Goal: Task Accomplishment & Management: Complete application form

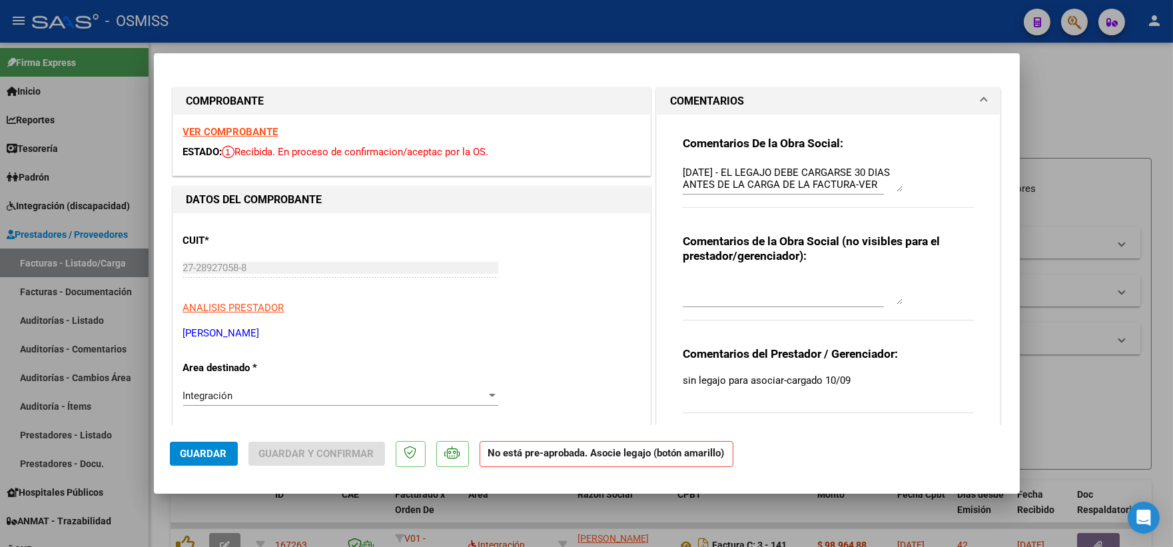
scroll to position [11, 0]
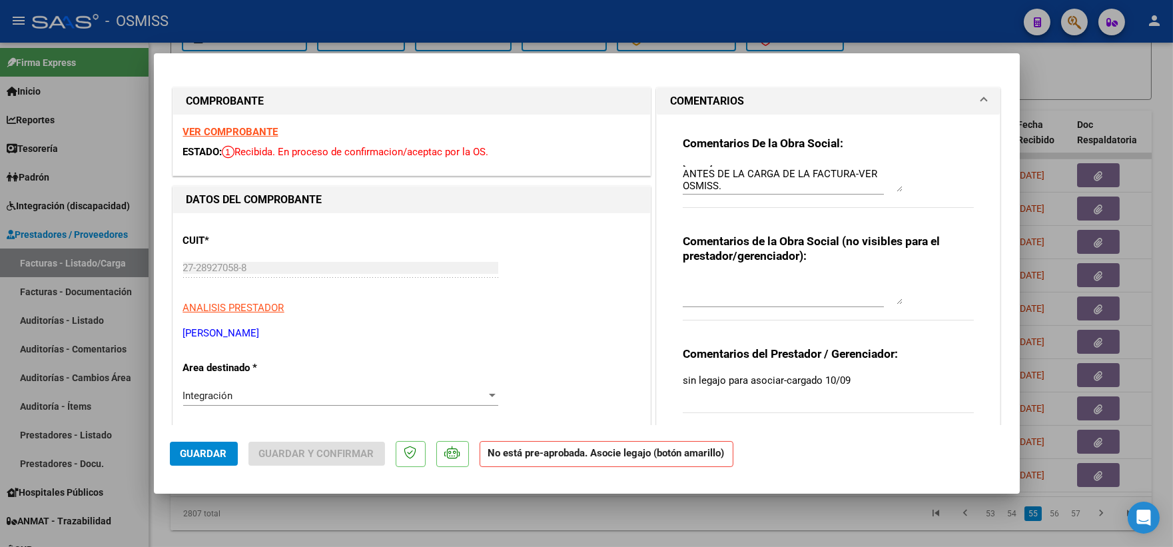
click at [1129, 78] on div at bounding box center [586, 273] width 1173 height 547
type input "$ 0,00"
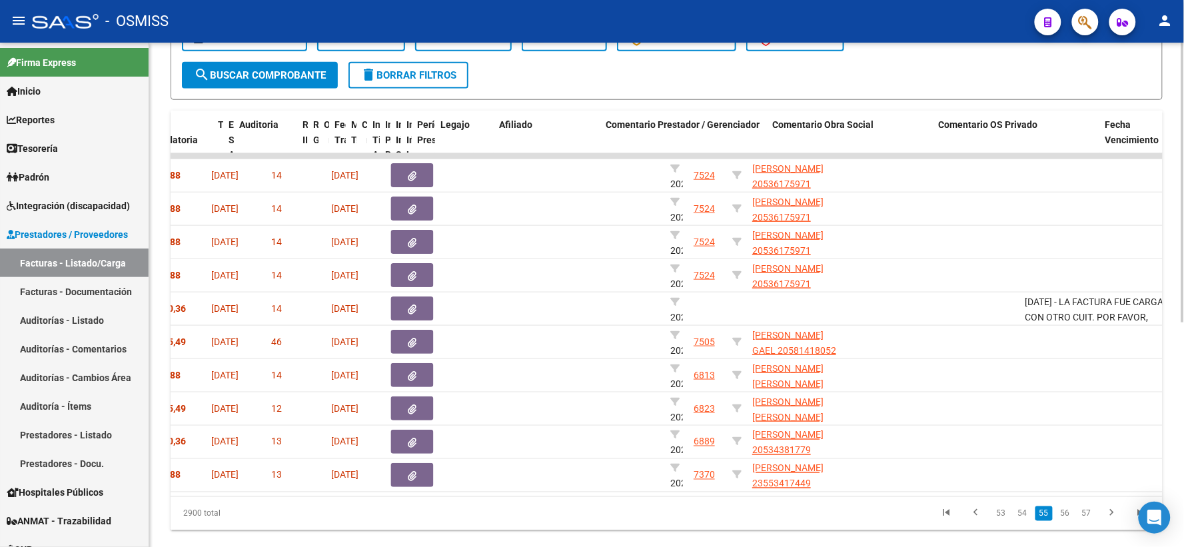
scroll to position [0, 939]
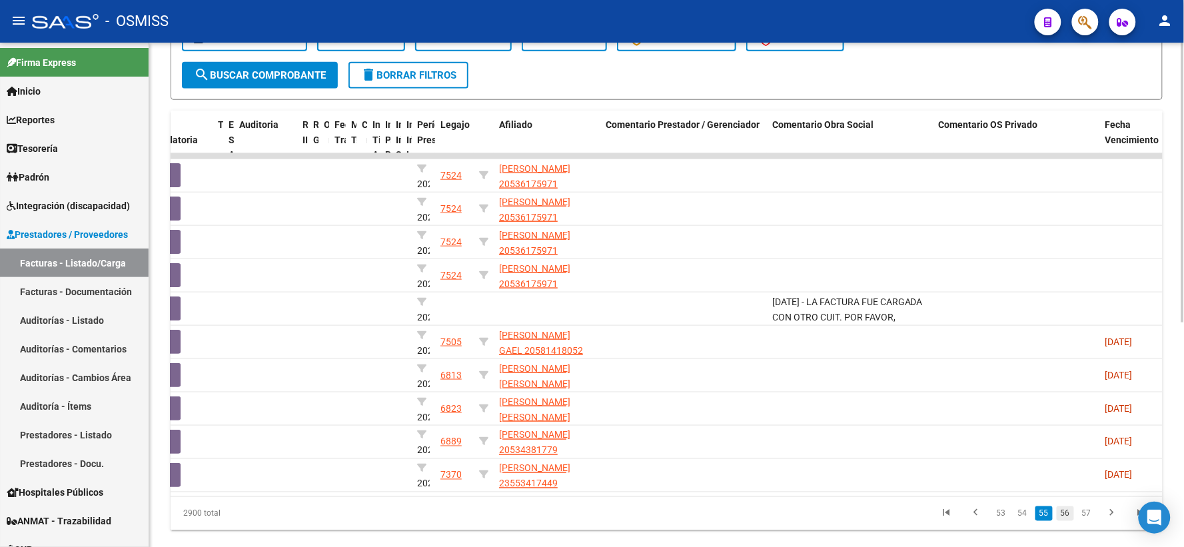
click at [1066, 521] on link "56" at bounding box center [1065, 513] width 17 height 15
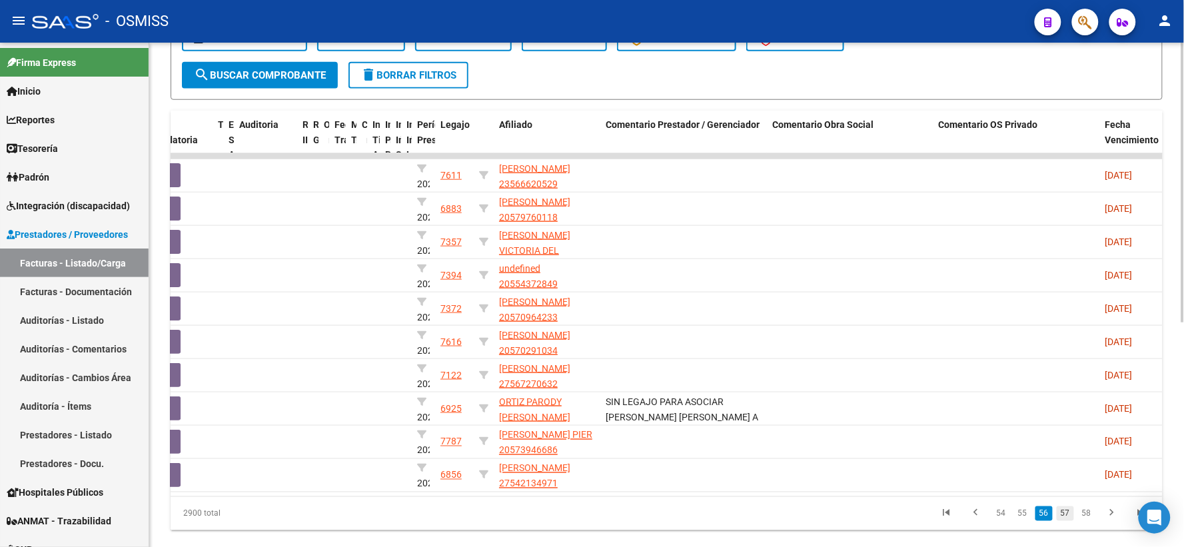
click at [1061, 520] on link "57" at bounding box center [1065, 513] width 17 height 15
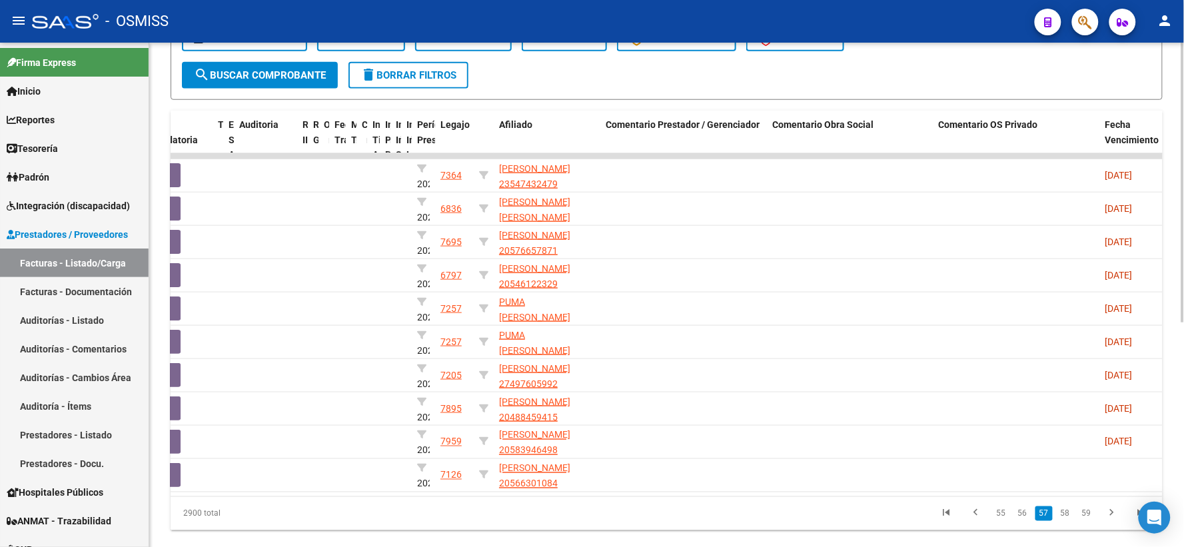
click at [1061, 520] on link "58" at bounding box center [1065, 513] width 17 height 15
click at [1064, 520] on link "59" at bounding box center [1065, 513] width 17 height 15
click at [1064, 520] on link "60" at bounding box center [1065, 513] width 17 height 15
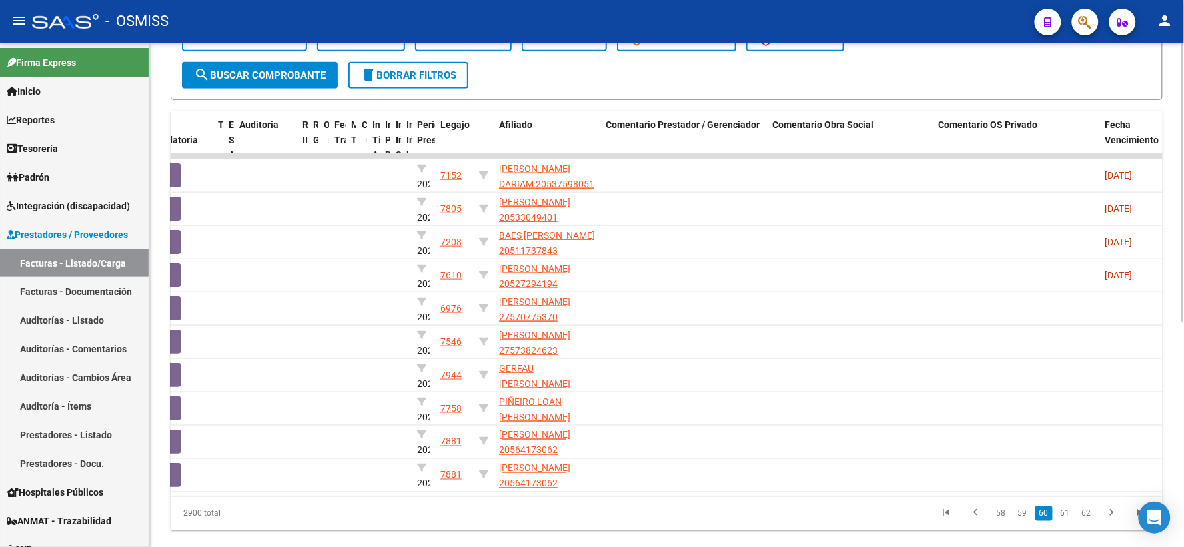
click at [1064, 520] on link "61" at bounding box center [1065, 513] width 17 height 15
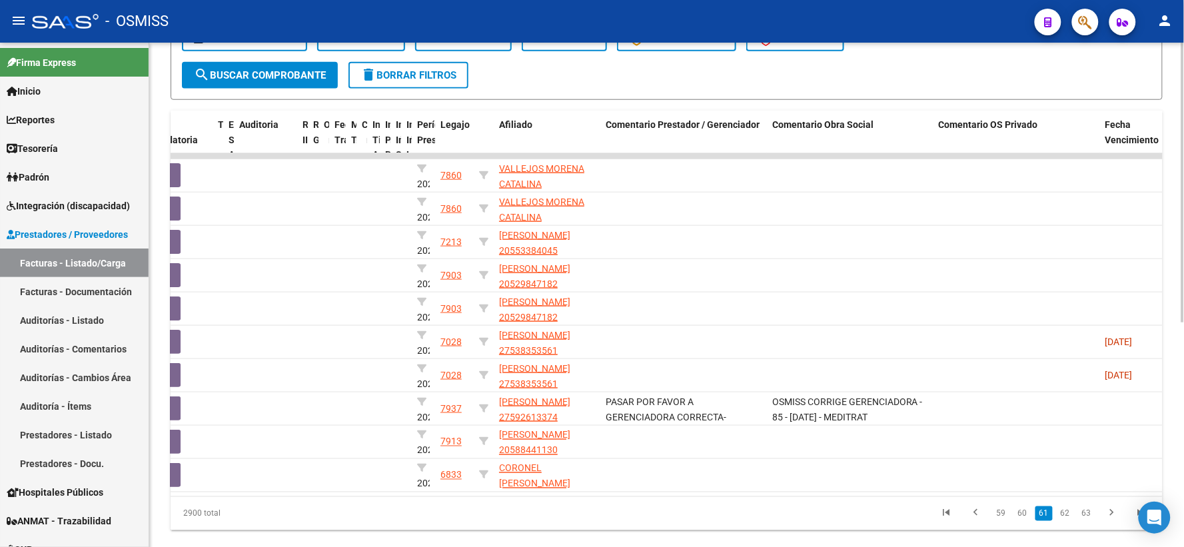
click at [1064, 520] on link "62" at bounding box center [1065, 513] width 17 height 15
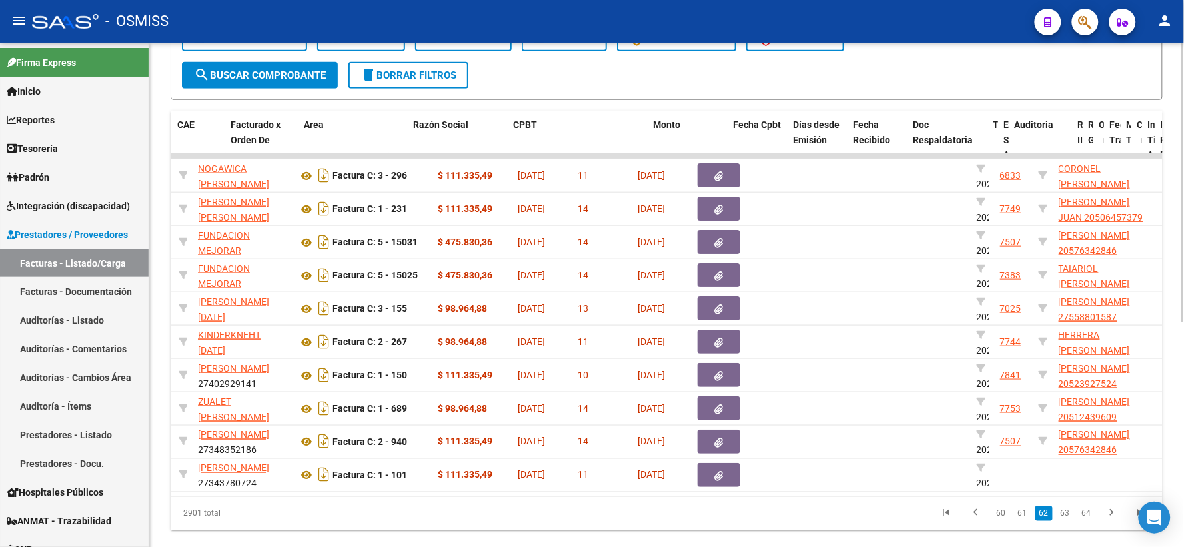
scroll to position [0, 164]
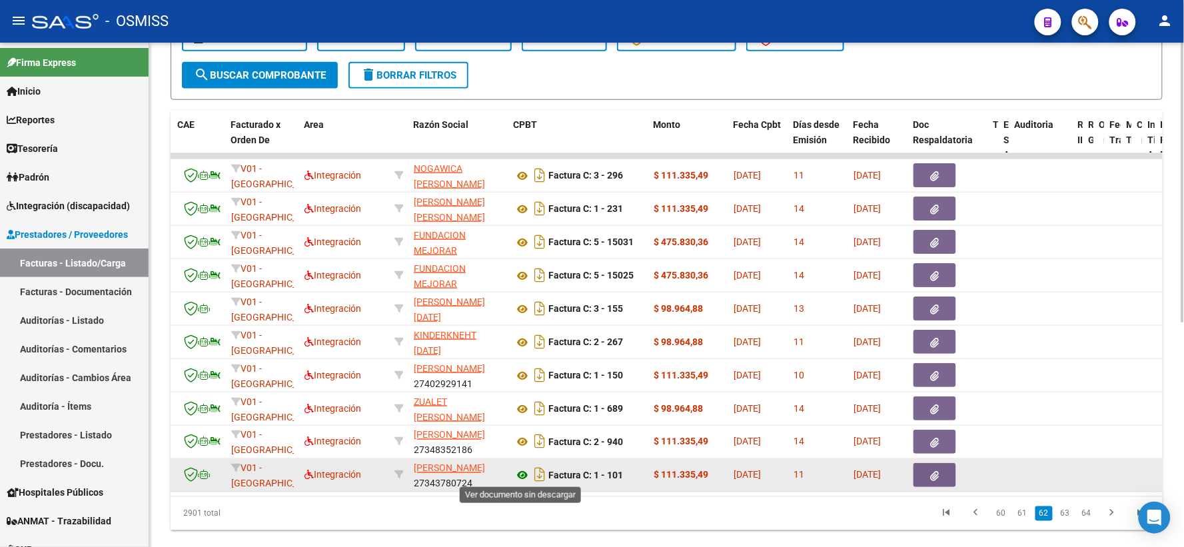
click at [517, 470] on icon at bounding box center [522, 476] width 17 height 16
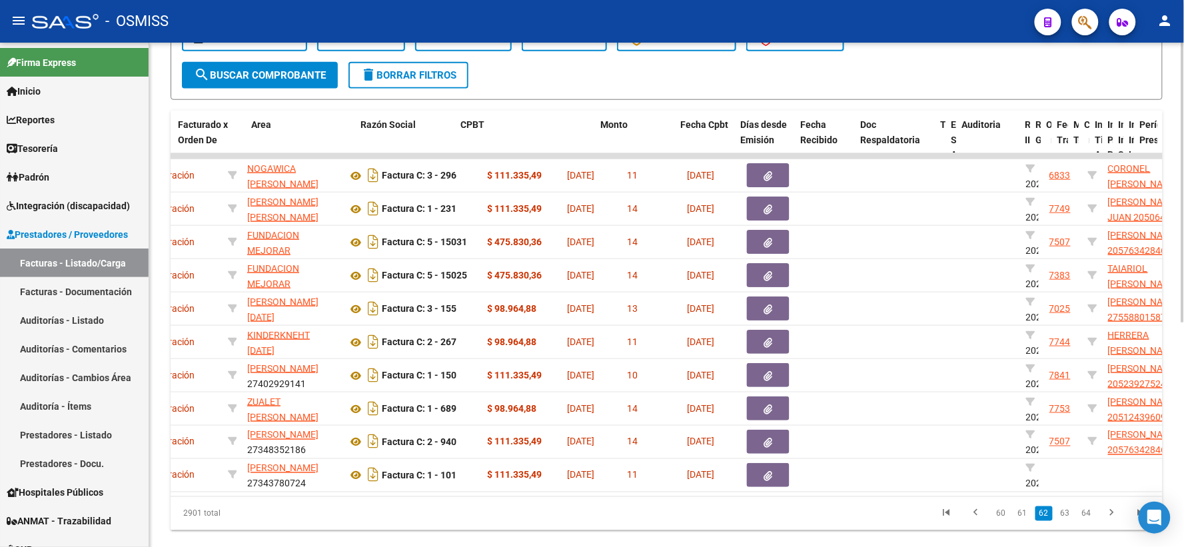
scroll to position [0, 217]
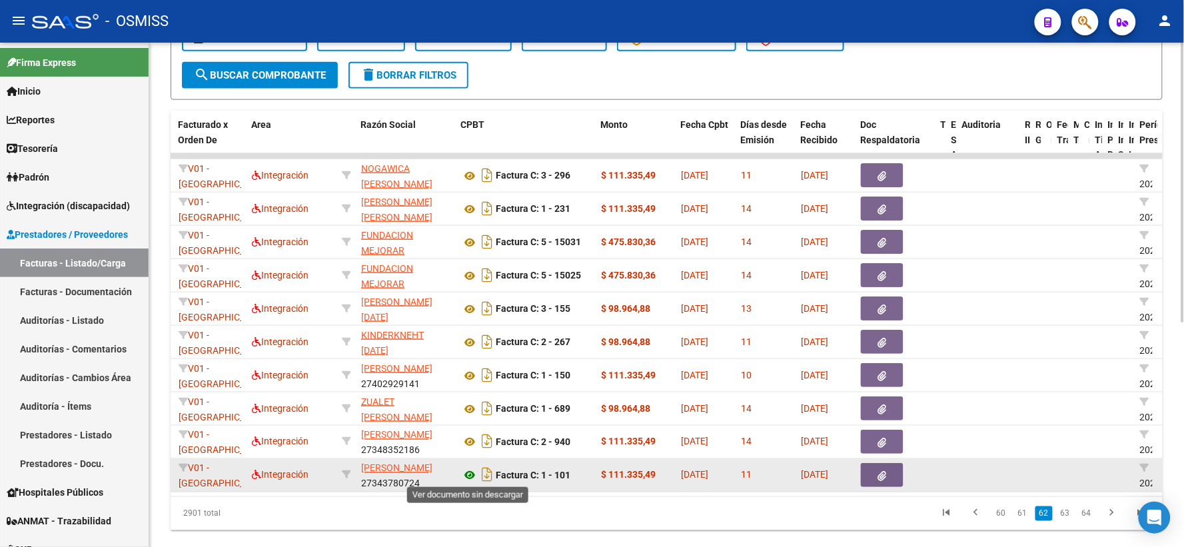
click at [469, 471] on icon at bounding box center [469, 476] width 17 height 16
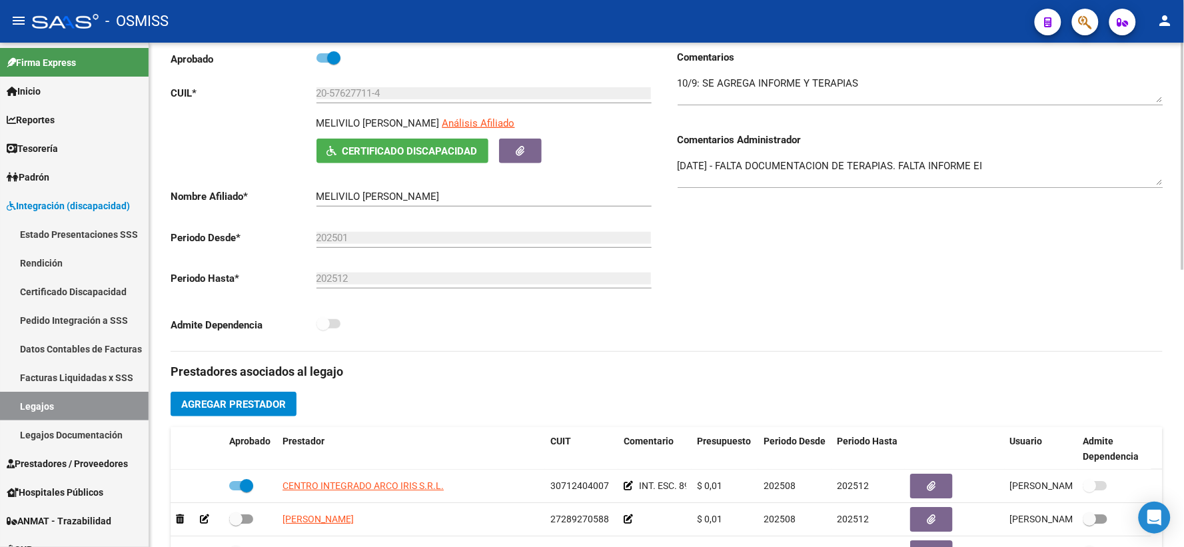
scroll to position [296, 0]
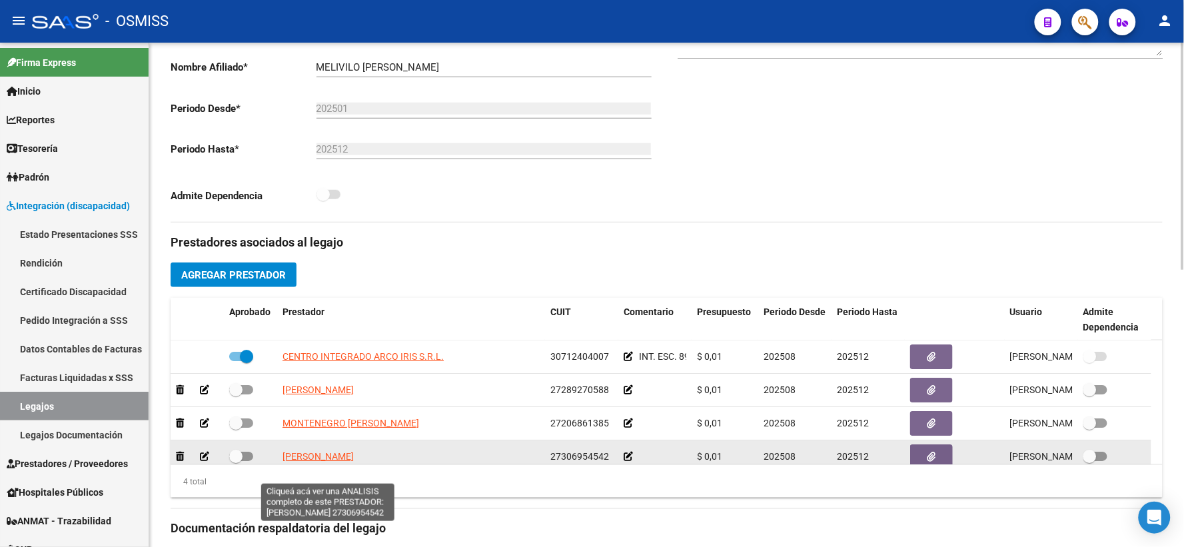
click at [342, 462] on span "[PERSON_NAME]" at bounding box center [317, 456] width 71 height 11
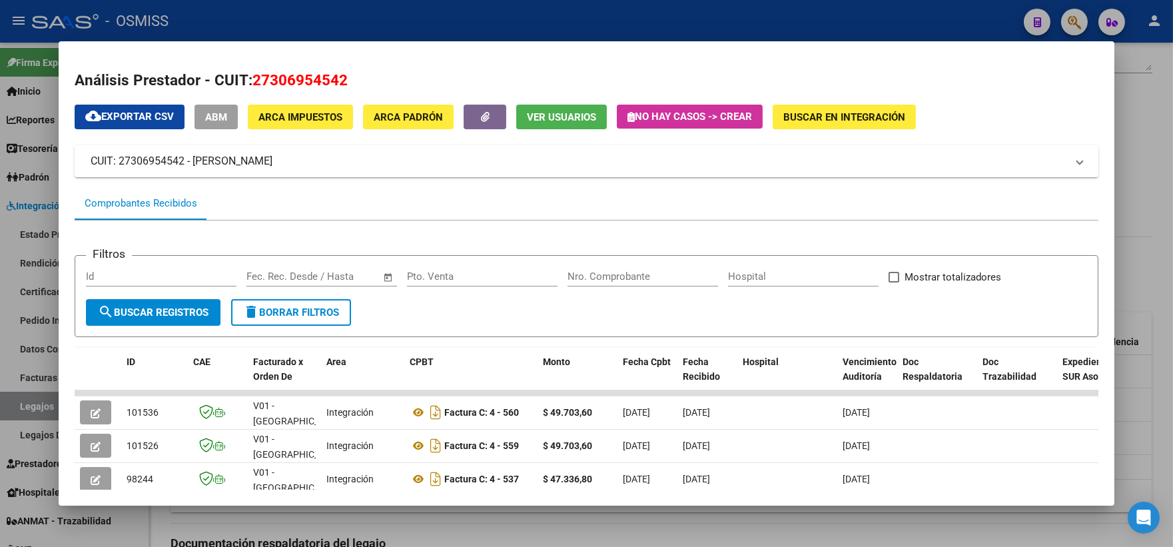
click at [1140, 137] on div at bounding box center [586, 273] width 1173 height 547
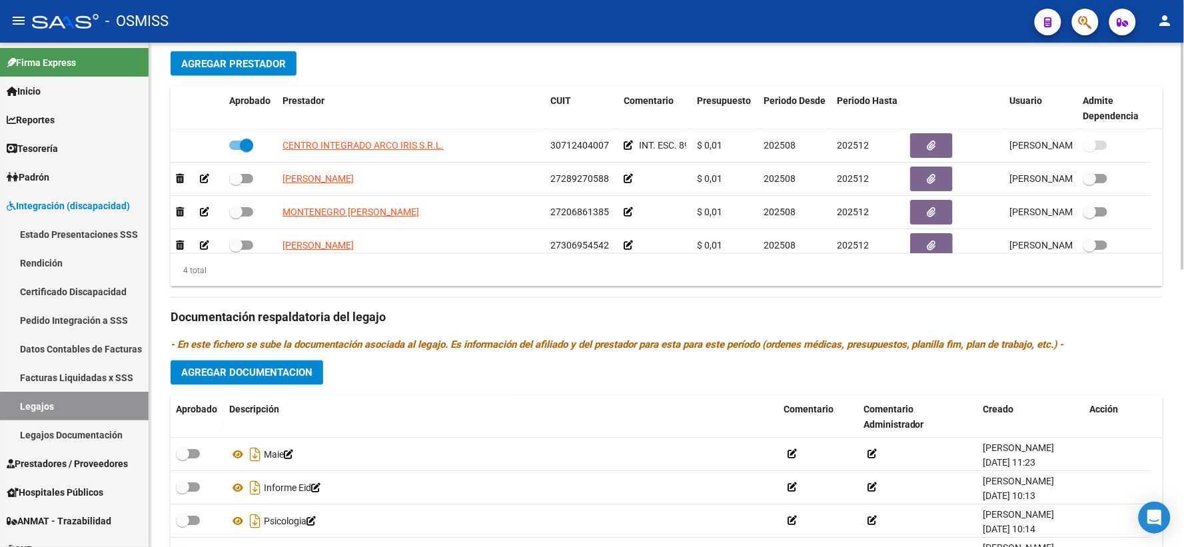
scroll to position [592, 0]
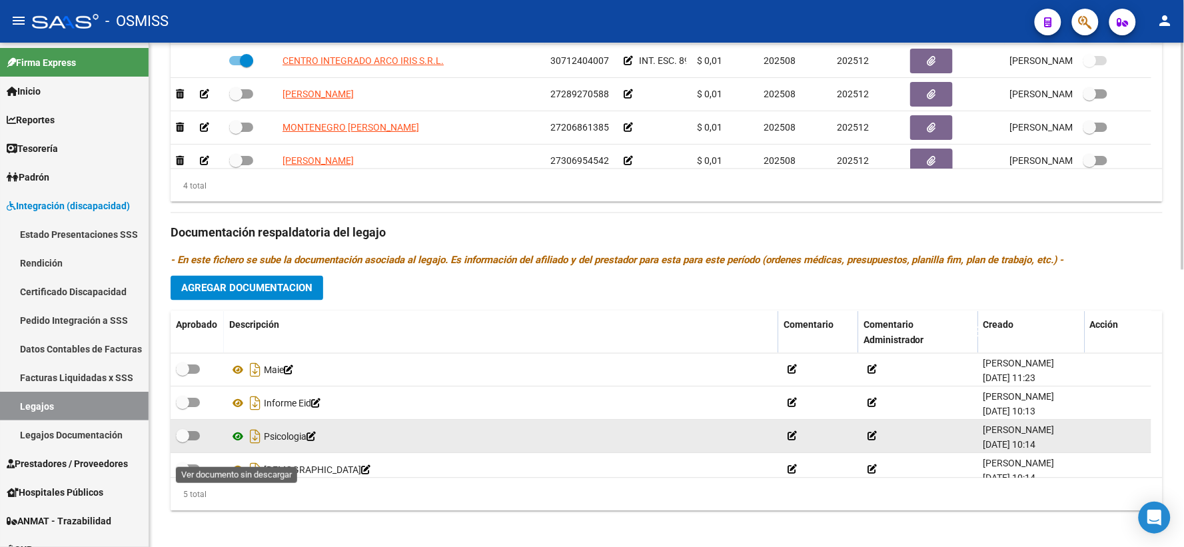
click at [238, 445] on icon at bounding box center [237, 437] width 17 height 16
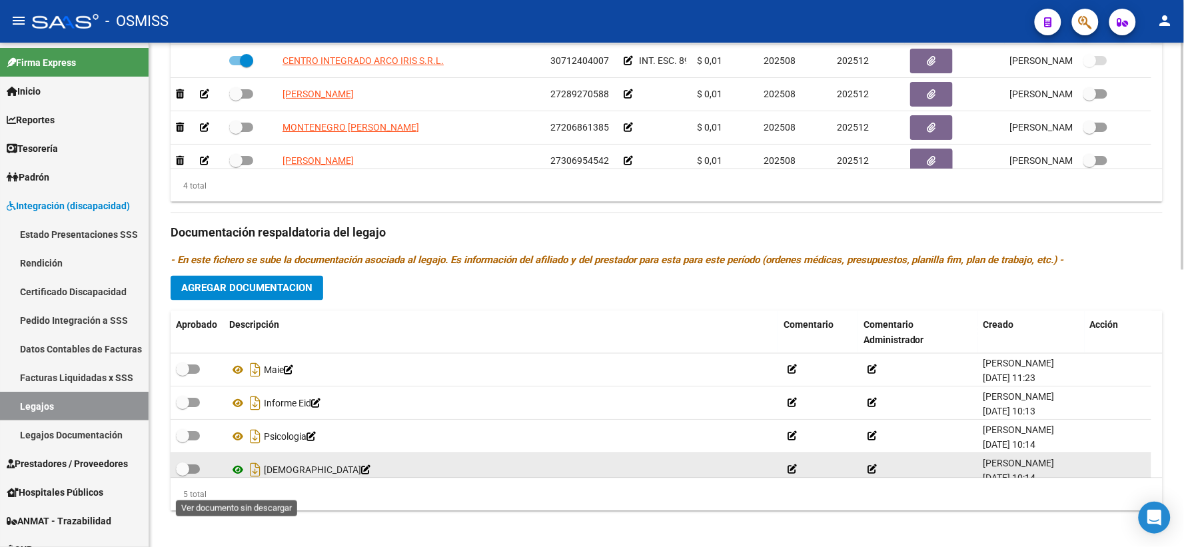
click at [236, 478] on icon at bounding box center [237, 470] width 17 height 16
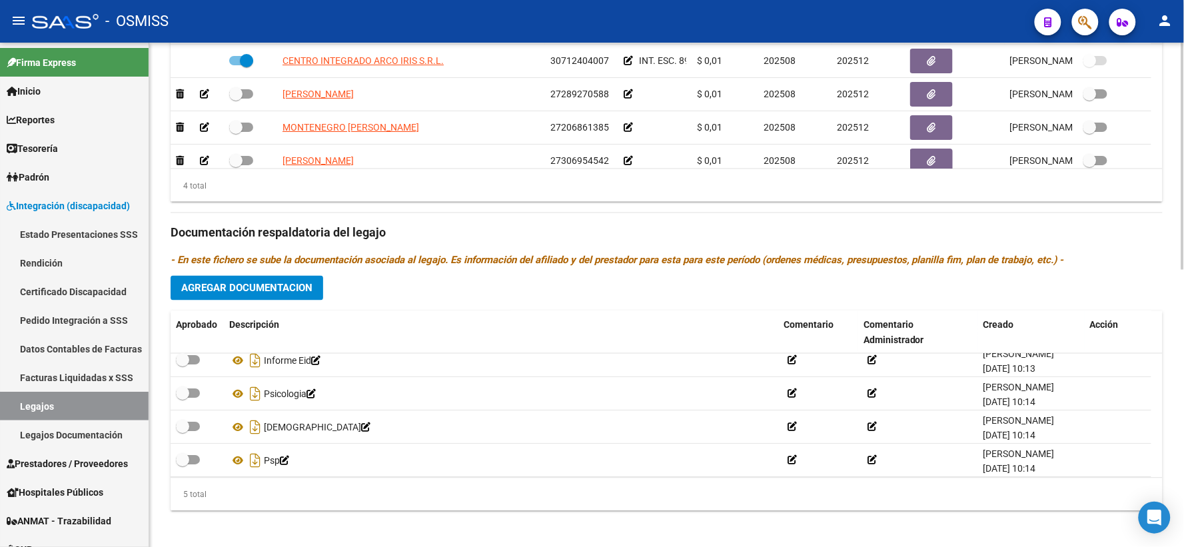
scroll to position [47, 0]
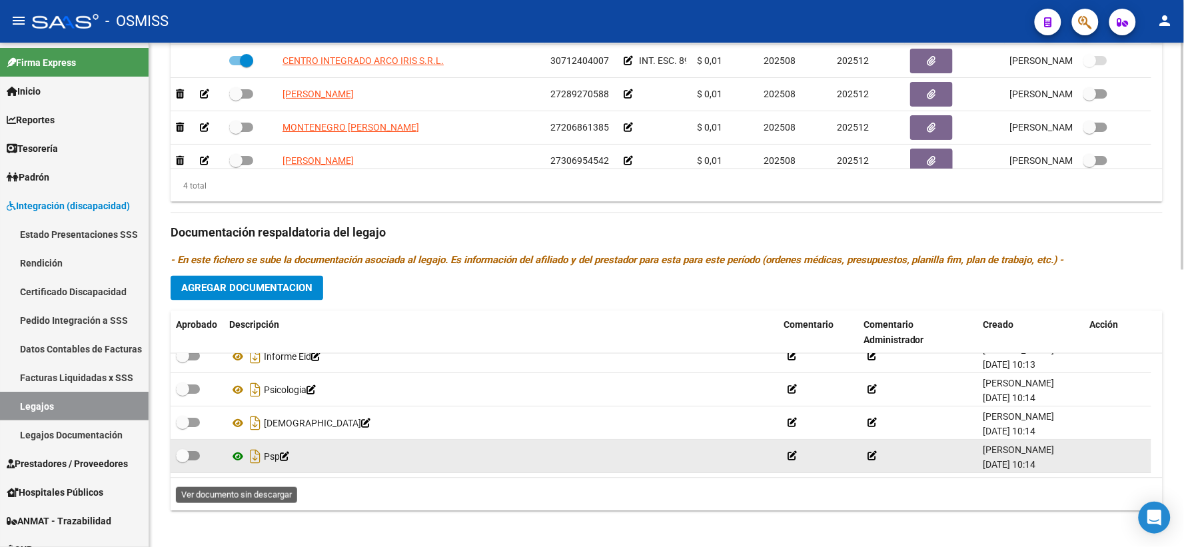
click at [241, 465] on icon at bounding box center [237, 457] width 17 height 16
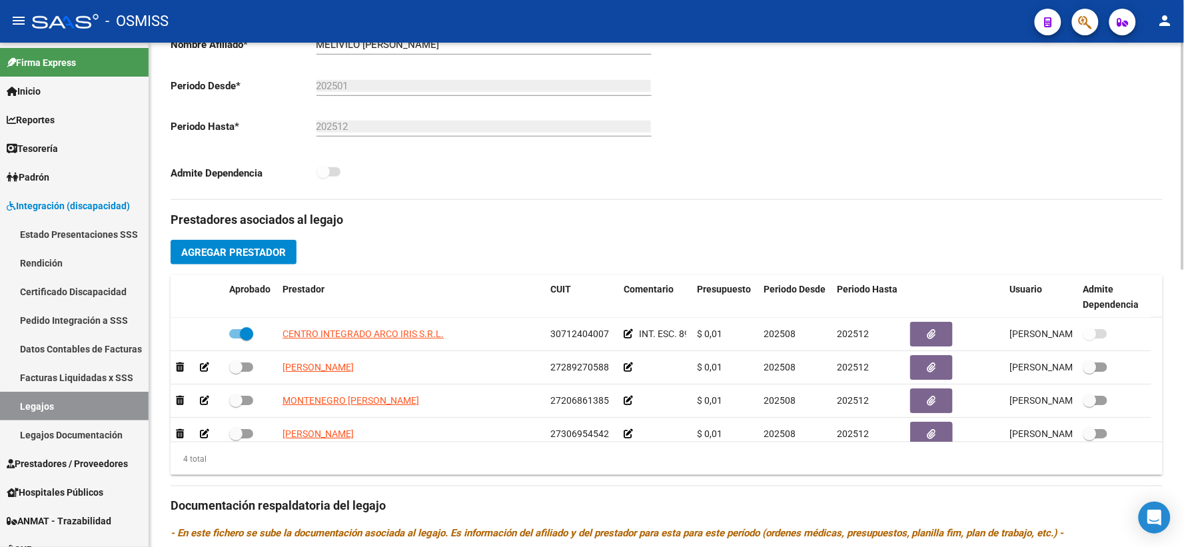
scroll to position [222, 0]
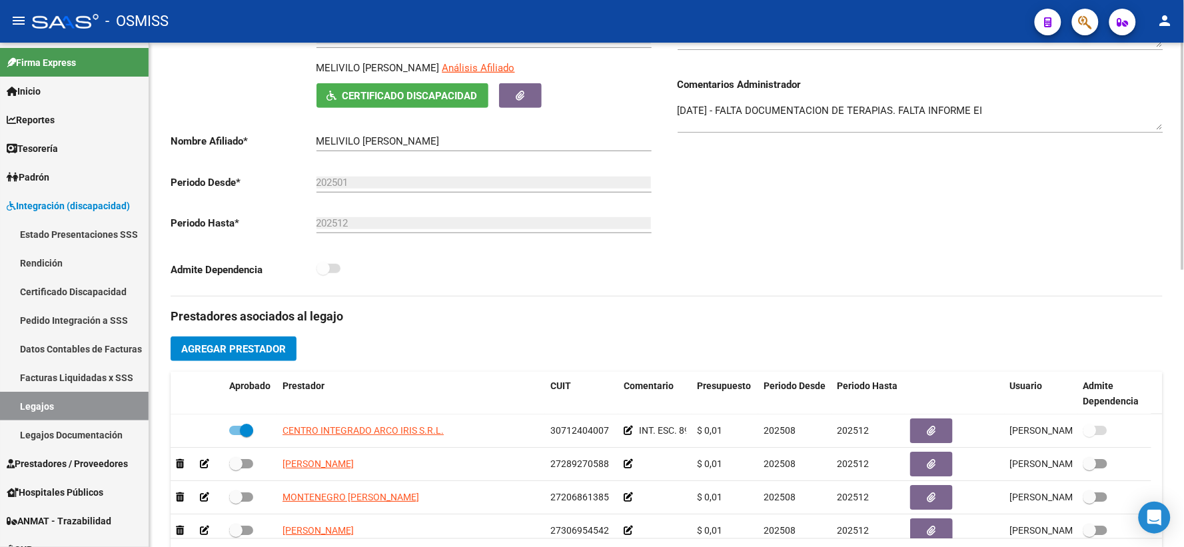
click at [678, 125] on textarea "[DATE] - FALTA DOCUMENTACION DE TERAPIAS. FALTA INFORME EI" at bounding box center [921, 116] width 486 height 27
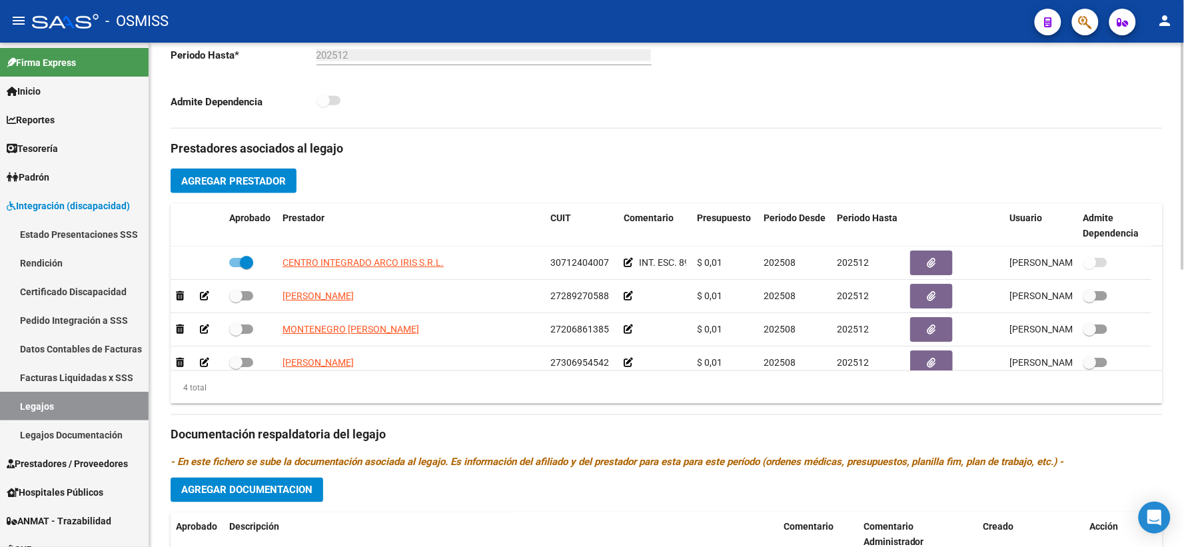
scroll to position [444, 0]
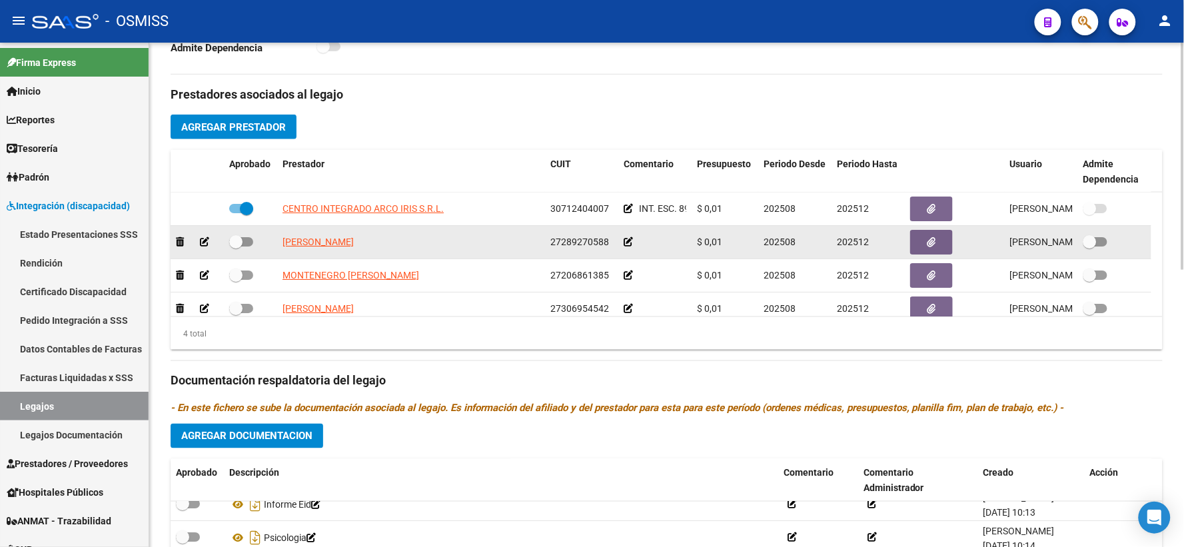
type textarea "15/9 FALTA DOCU FONO [DATE] - FALTA DOCUMENTACION DE TERAPIAS. FALTA INFORME EI"
click at [630, 246] on icon at bounding box center [628, 241] width 9 height 9
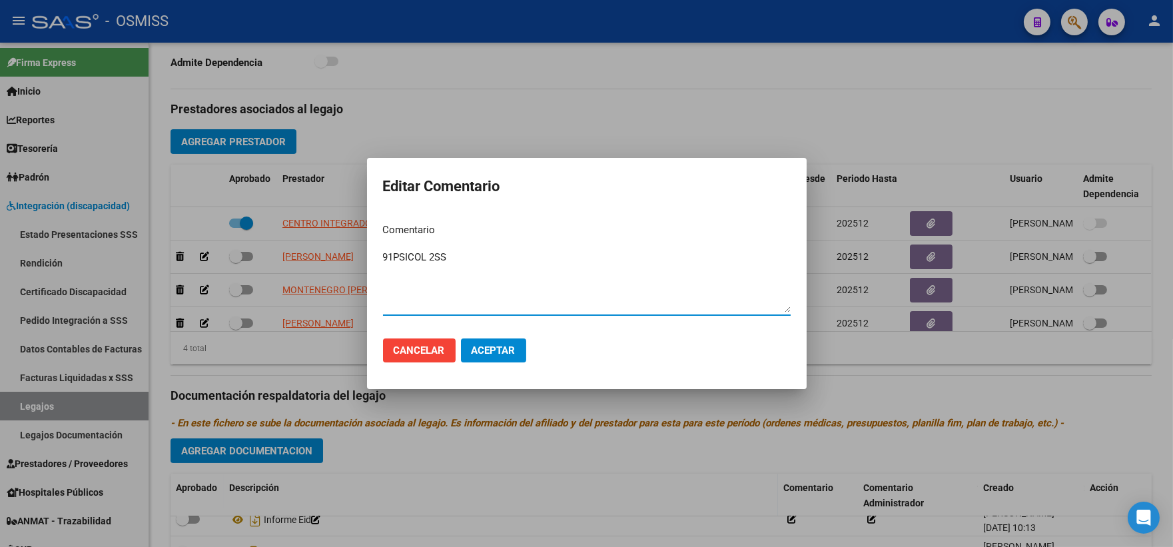
type textarea "91PSICOL 2SS"
click at [514, 348] on span "Aceptar" at bounding box center [494, 350] width 44 height 12
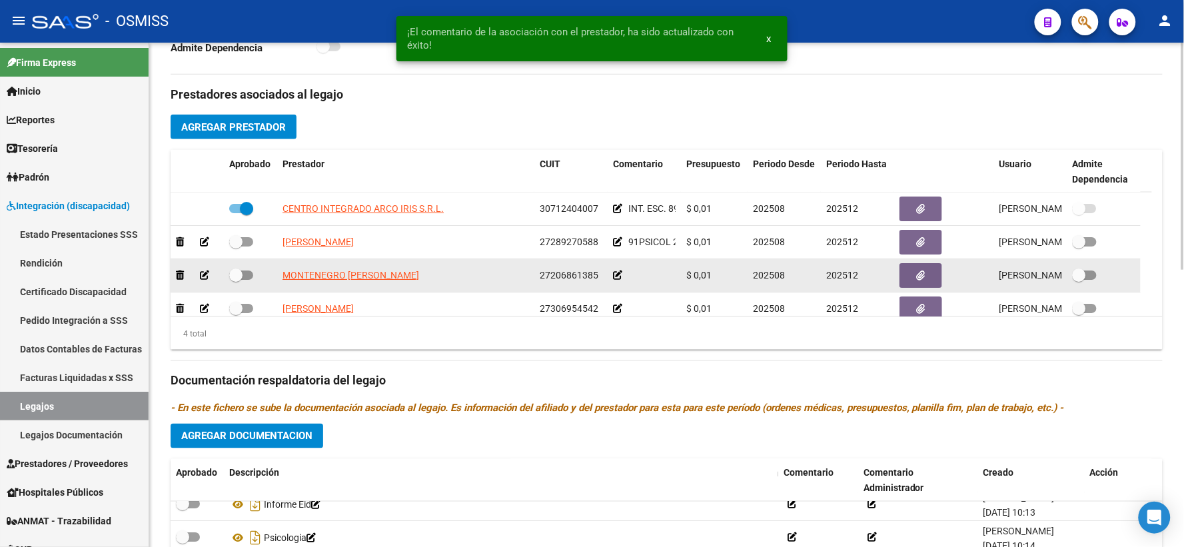
click at [615, 280] on icon at bounding box center [617, 274] width 9 height 9
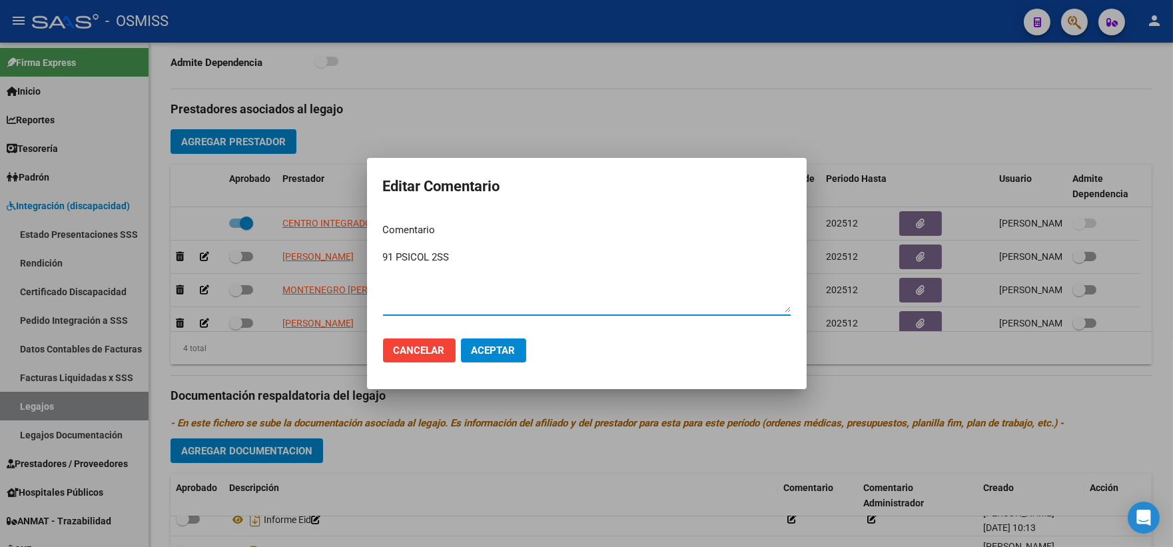
type textarea "91 PSICOL 2SS"
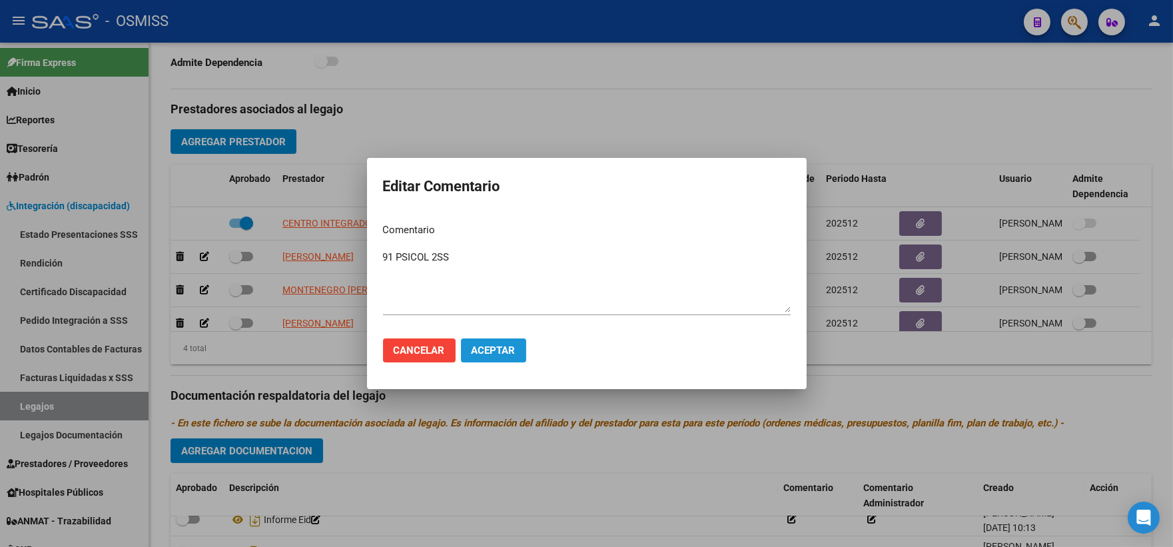
click at [494, 348] on span "Aceptar" at bounding box center [494, 350] width 44 height 12
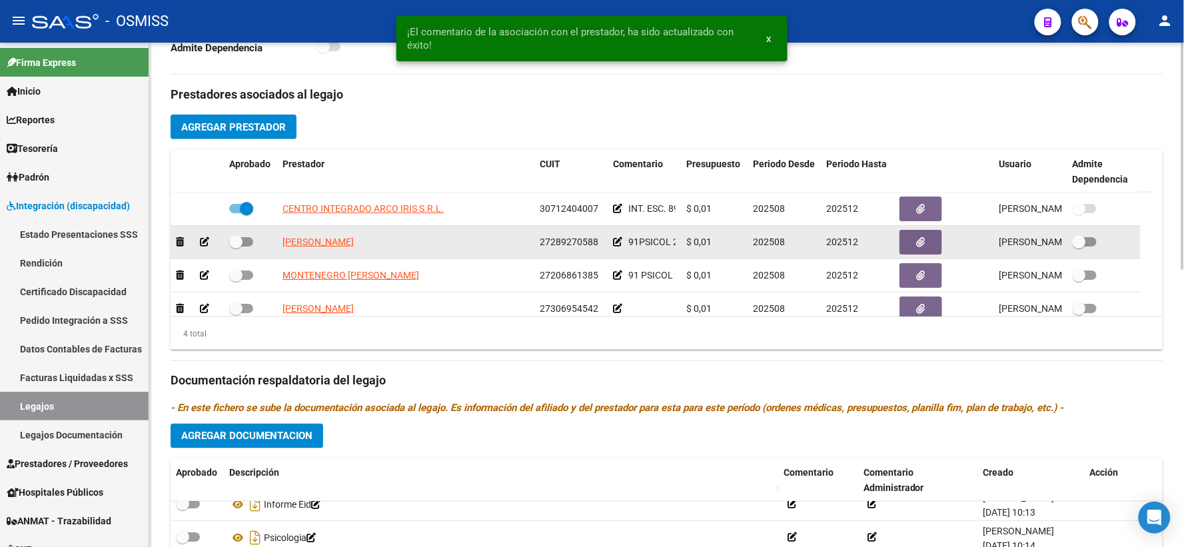
click at [617, 246] on icon at bounding box center [617, 241] width 9 height 9
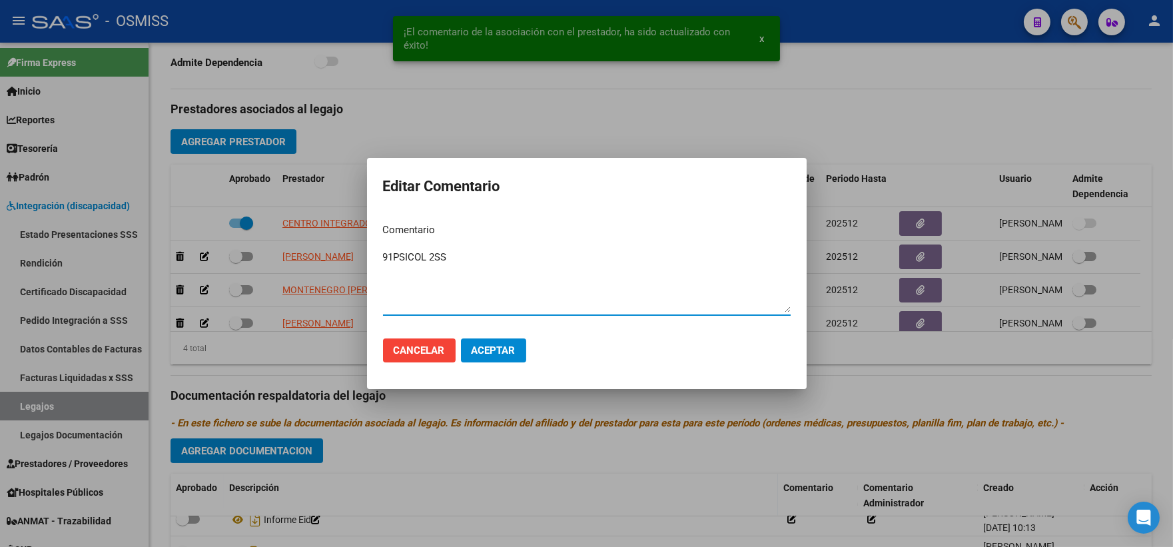
click at [415, 256] on textarea "91PSICOL 2SS" at bounding box center [587, 281] width 408 height 63
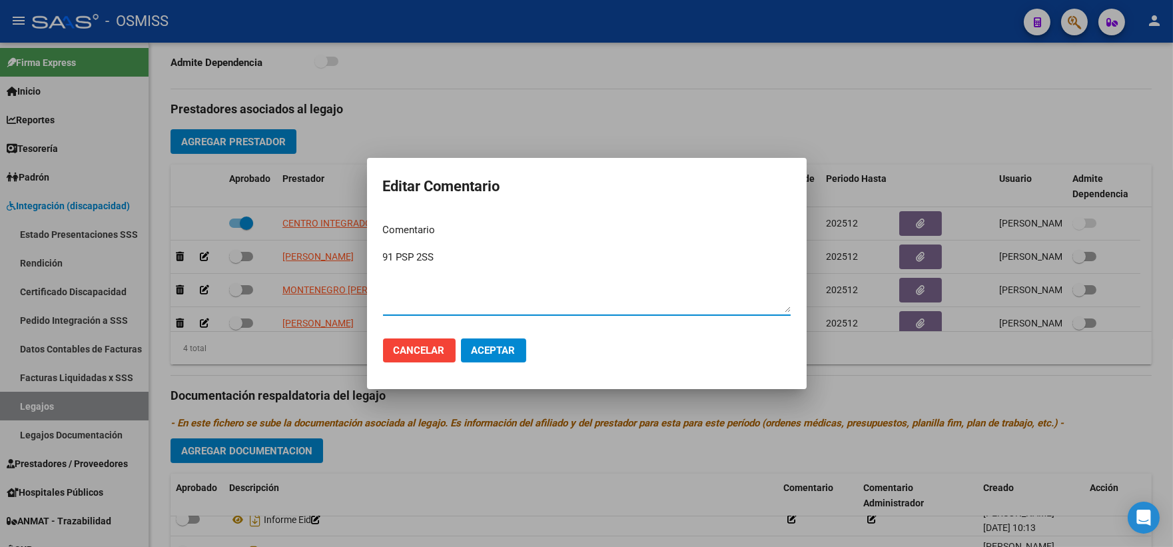
type textarea "91 PSP 2SS"
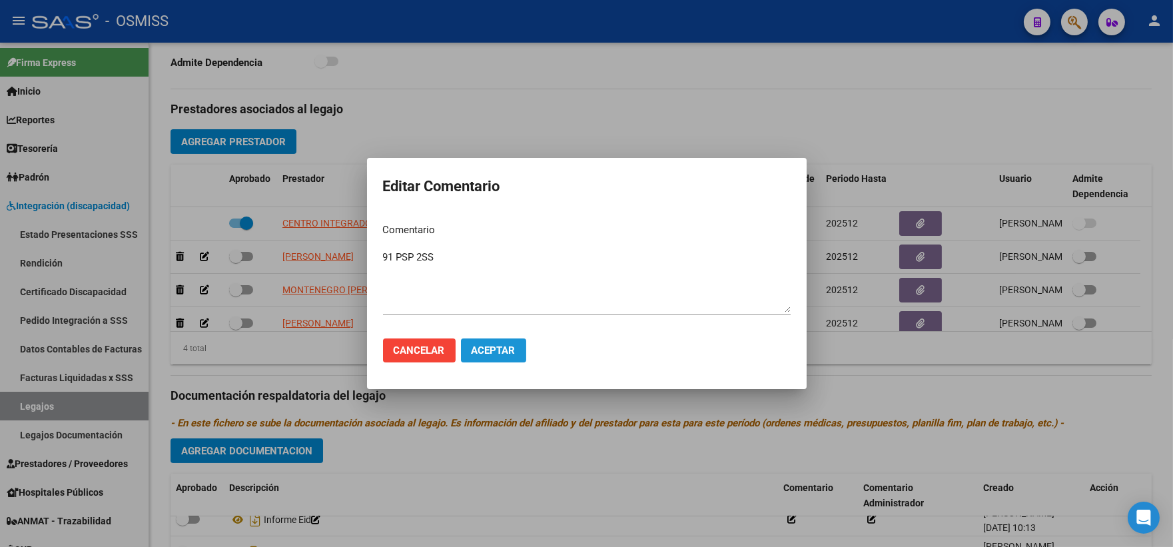
click at [516, 348] on button "Aceptar" at bounding box center [493, 350] width 65 height 24
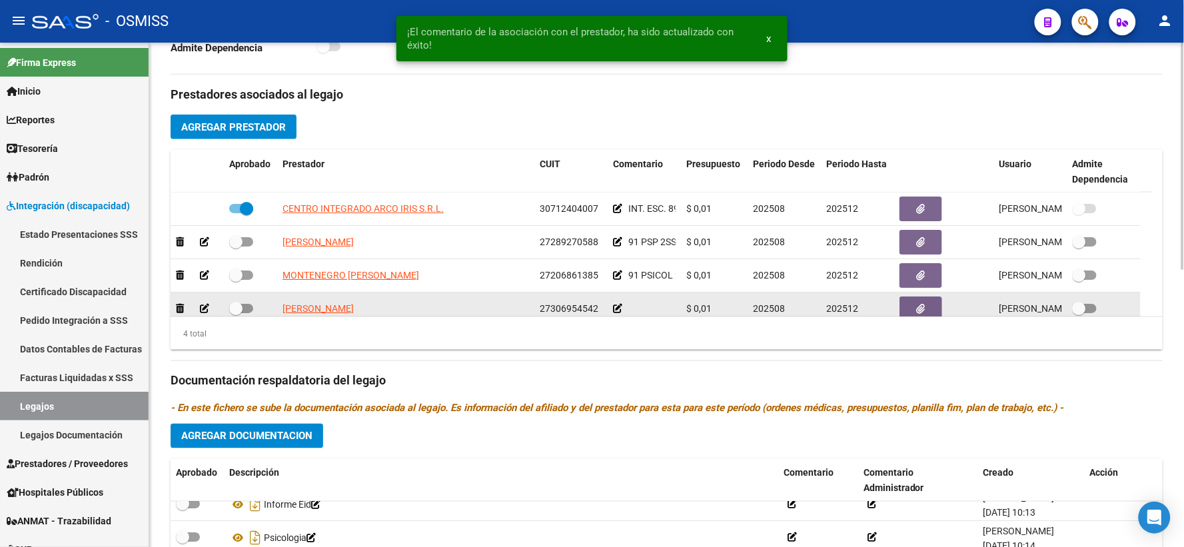
click at [616, 313] on icon at bounding box center [617, 308] width 9 height 9
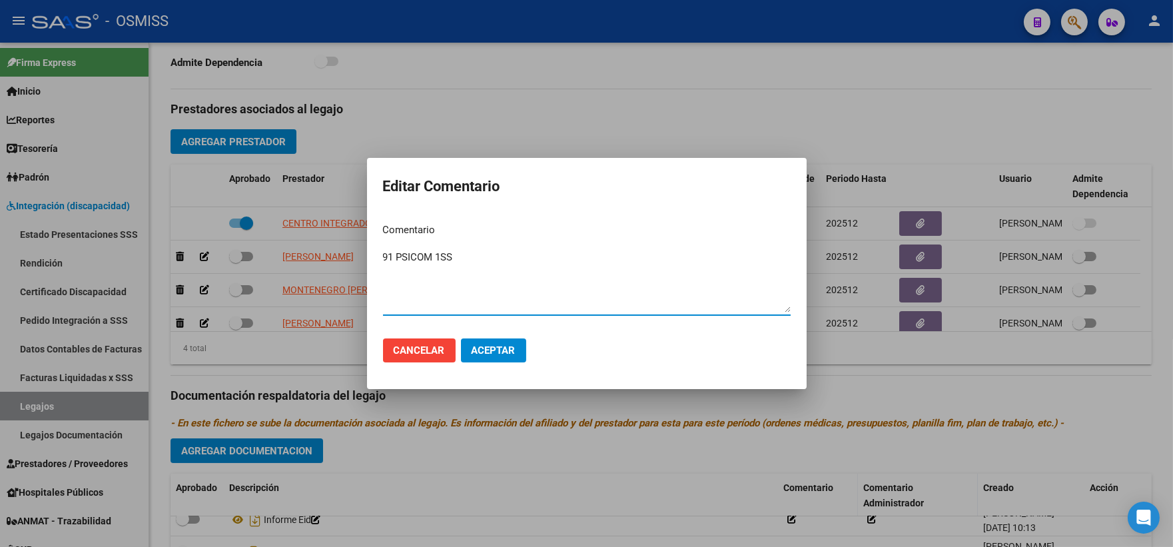
type textarea "91 PSICOM 1SS"
click at [490, 347] on span "Aceptar" at bounding box center [494, 350] width 44 height 12
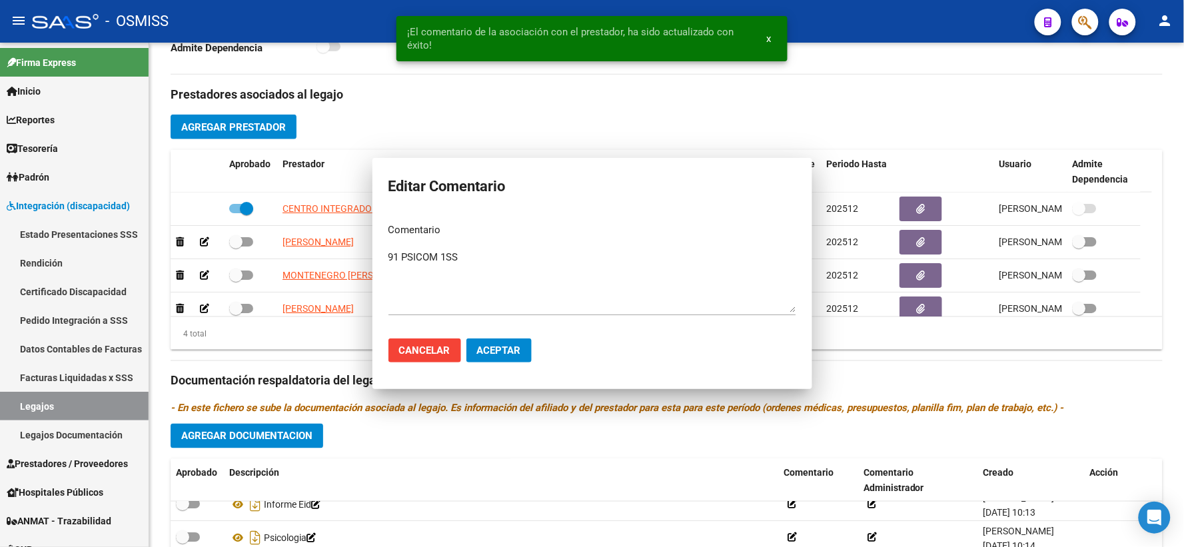
scroll to position [9, 0]
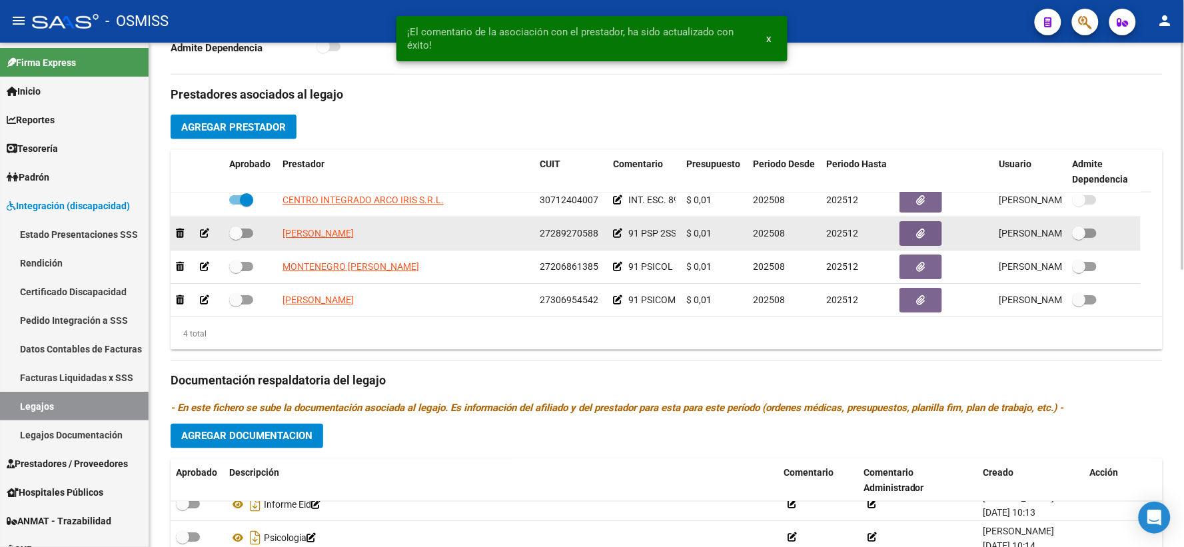
click at [617, 241] on div "91 PSP 2SS" at bounding box center [644, 233] width 63 height 15
click at [617, 238] on icon at bounding box center [617, 233] width 9 height 9
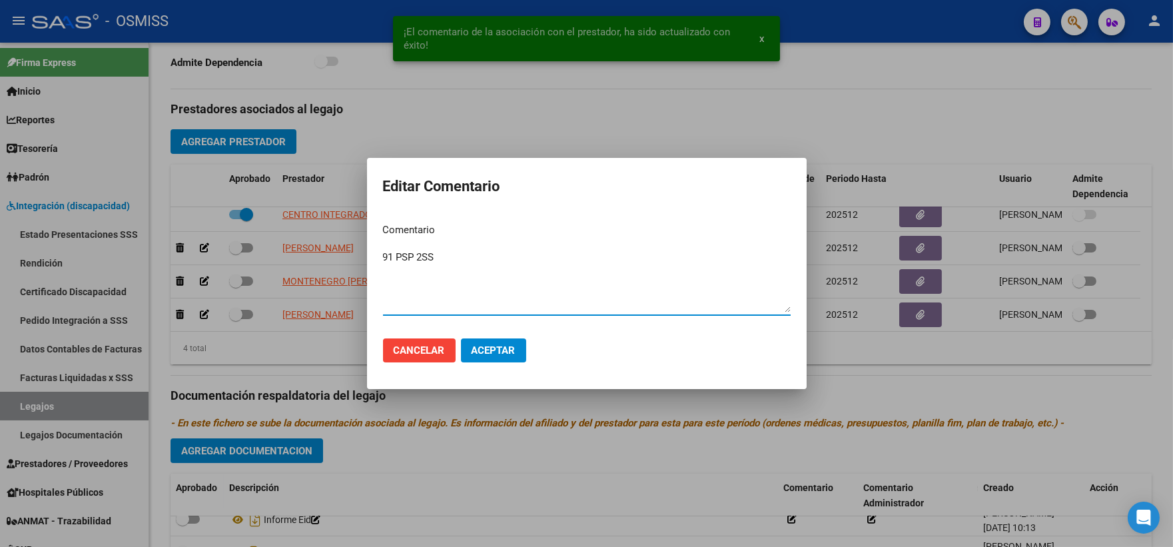
click at [422, 262] on textarea "91 PSP 2SS" at bounding box center [587, 281] width 408 height 63
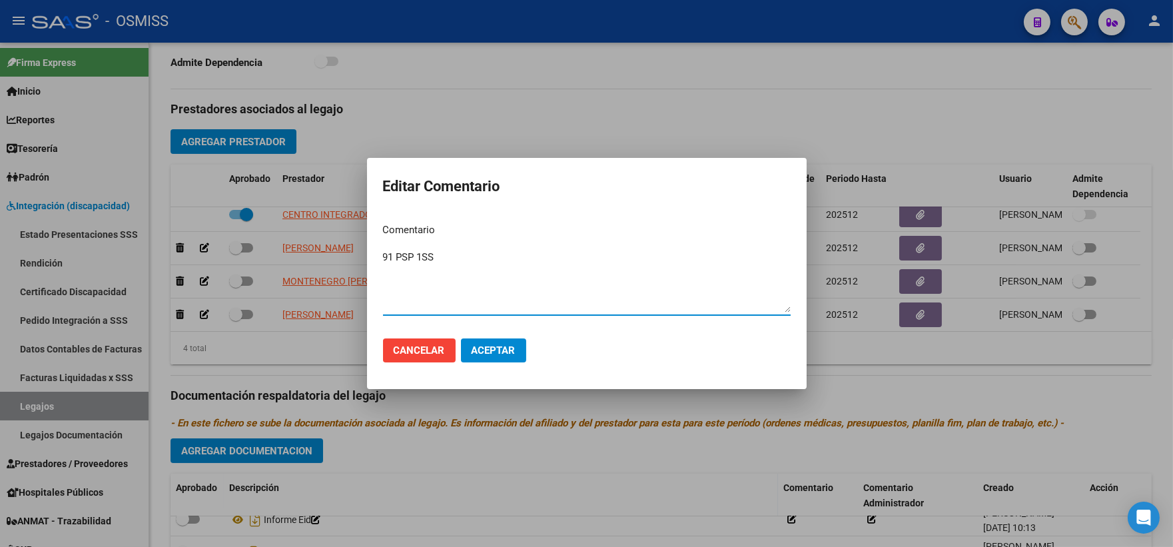
type textarea "91 PSP 1SS"
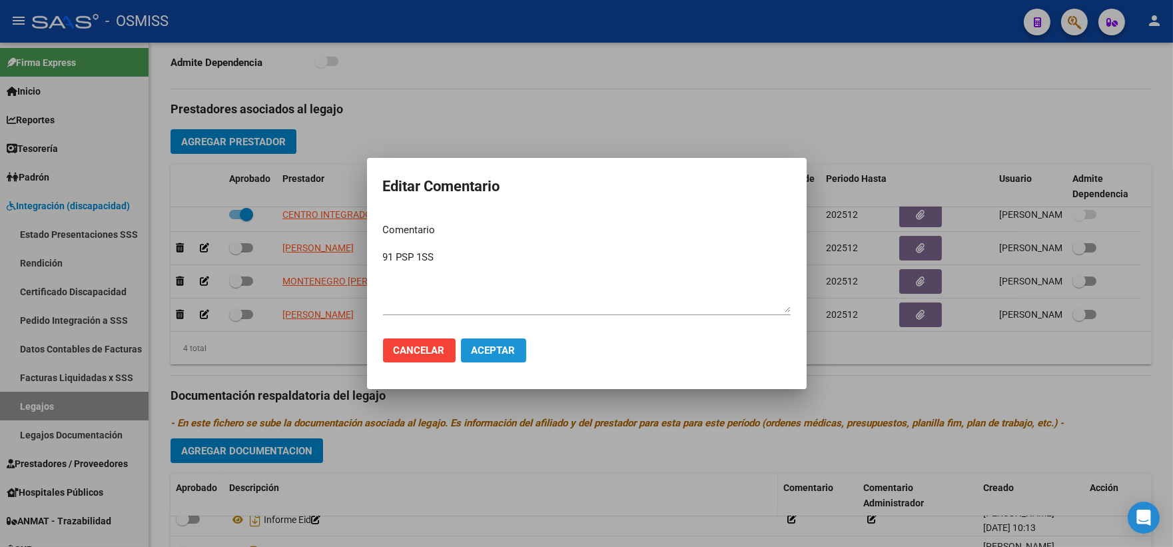
click at [503, 352] on span "Aceptar" at bounding box center [494, 350] width 44 height 12
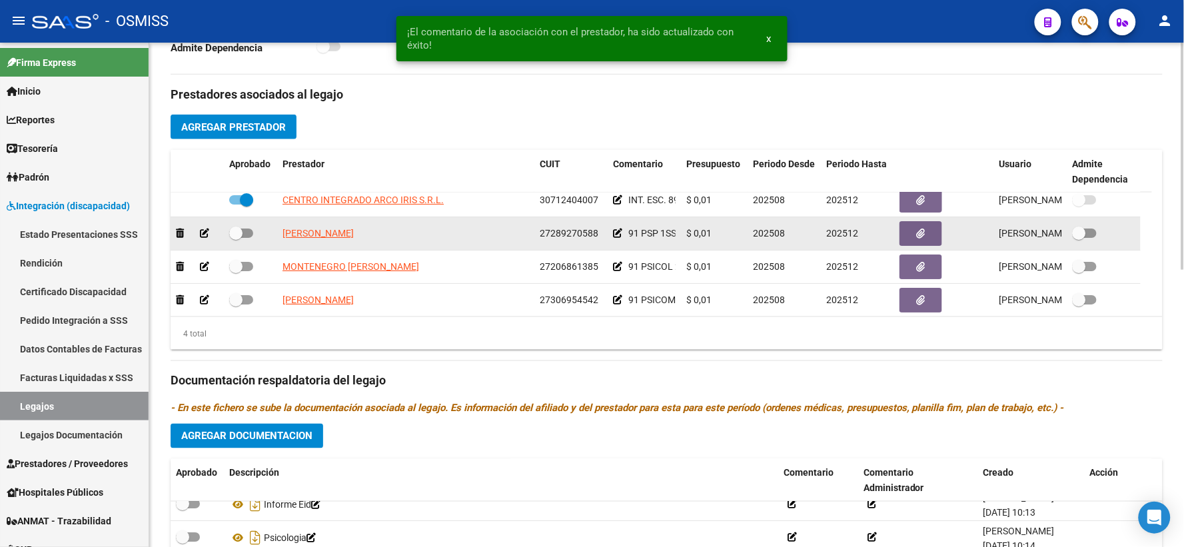
click at [234, 240] on span at bounding box center [235, 233] width 13 height 13
click at [235, 238] on input "checkbox" at bounding box center [235, 238] width 1 height 1
checkbox input "true"
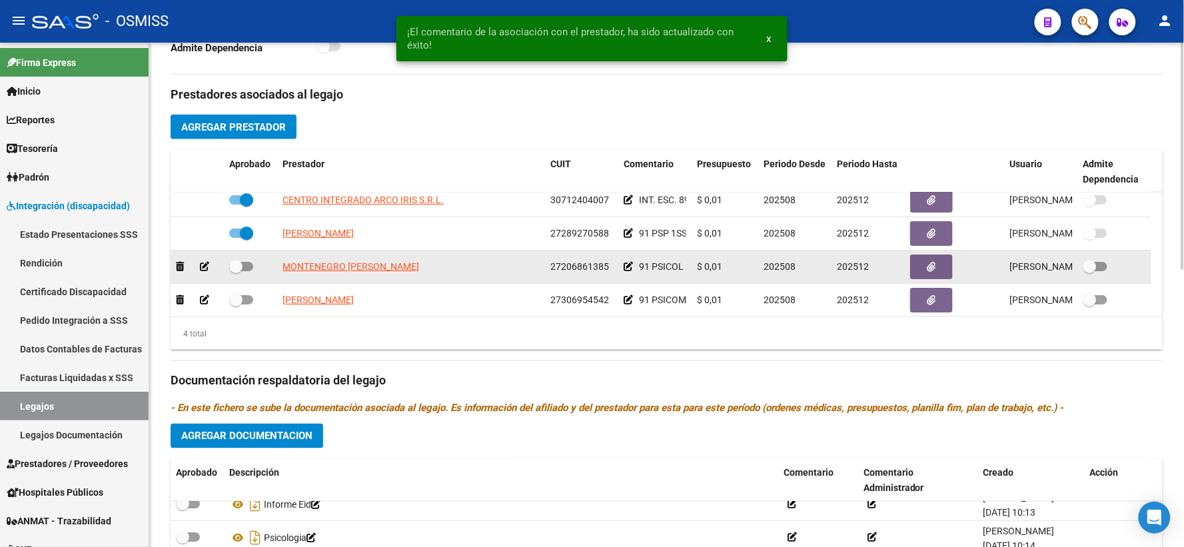
click at [232, 273] on span at bounding box center [235, 266] width 13 height 13
click at [235, 272] on input "checkbox" at bounding box center [235, 271] width 1 height 1
checkbox input "true"
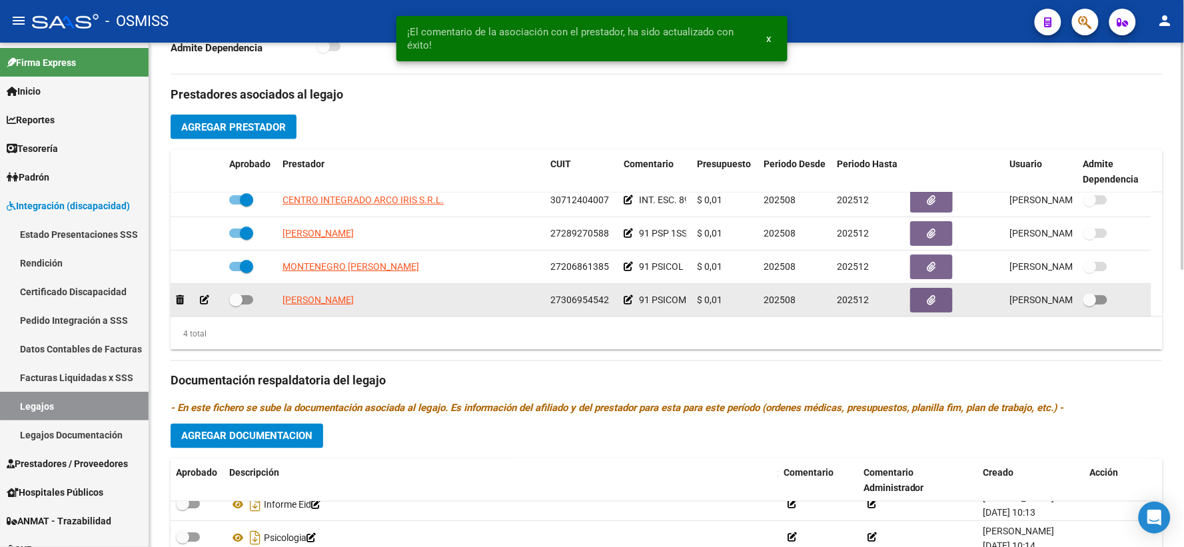
click at [236, 306] on span at bounding box center [235, 299] width 13 height 13
click at [236, 305] on input "checkbox" at bounding box center [235, 304] width 1 height 1
checkbox input "true"
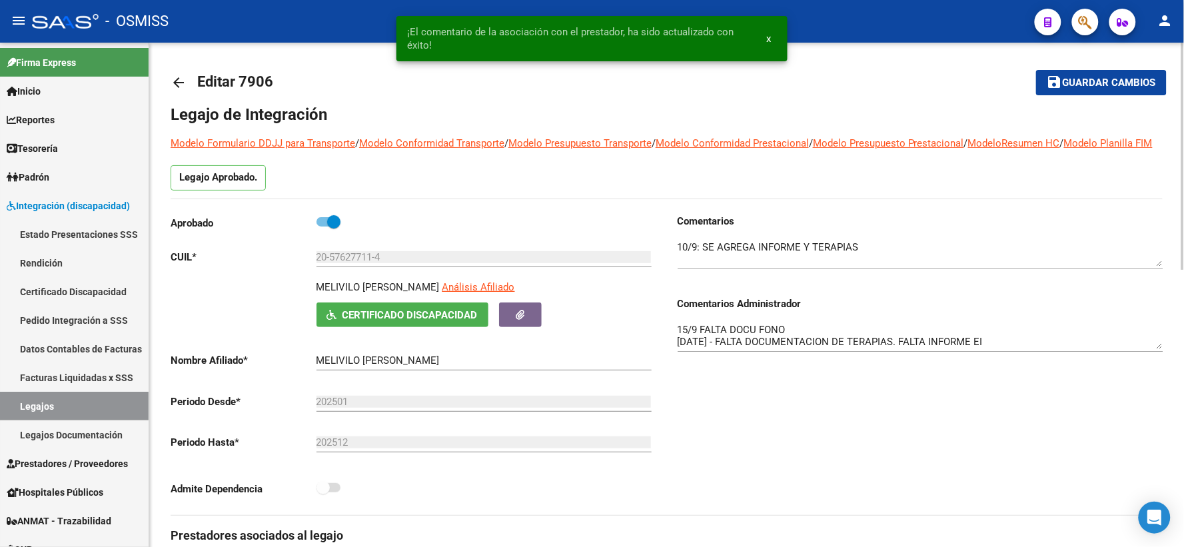
scroll to position [0, 0]
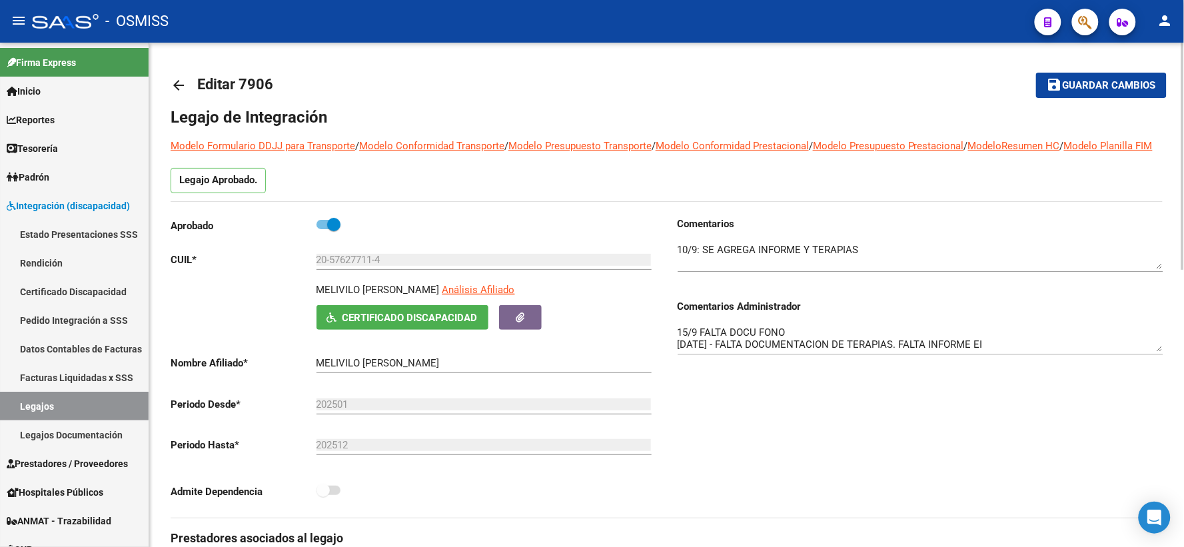
click at [1099, 89] on span "Guardar cambios" at bounding box center [1109, 86] width 93 height 12
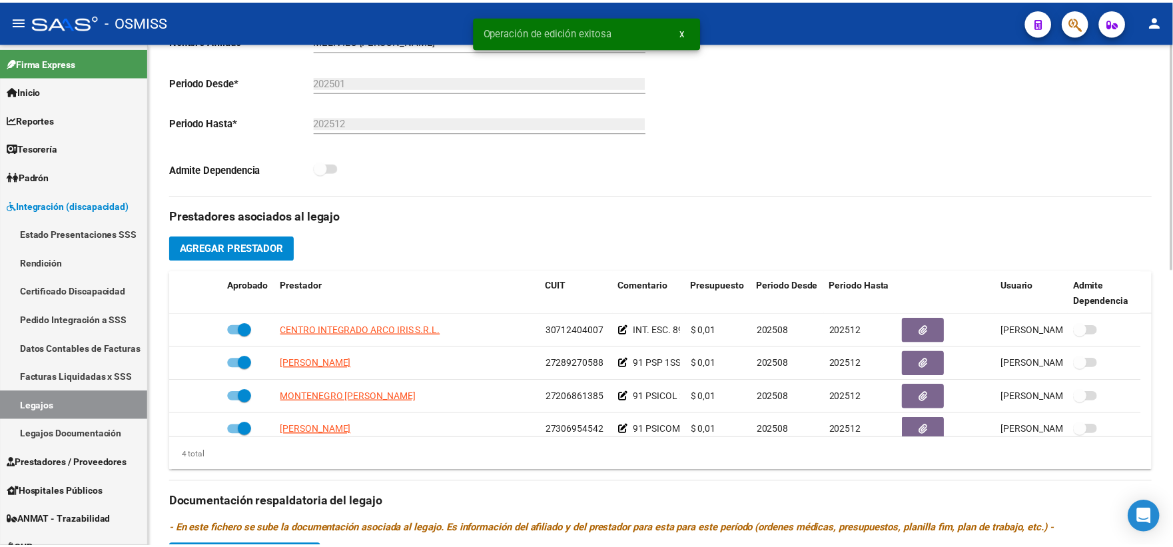
scroll to position [370, 0]
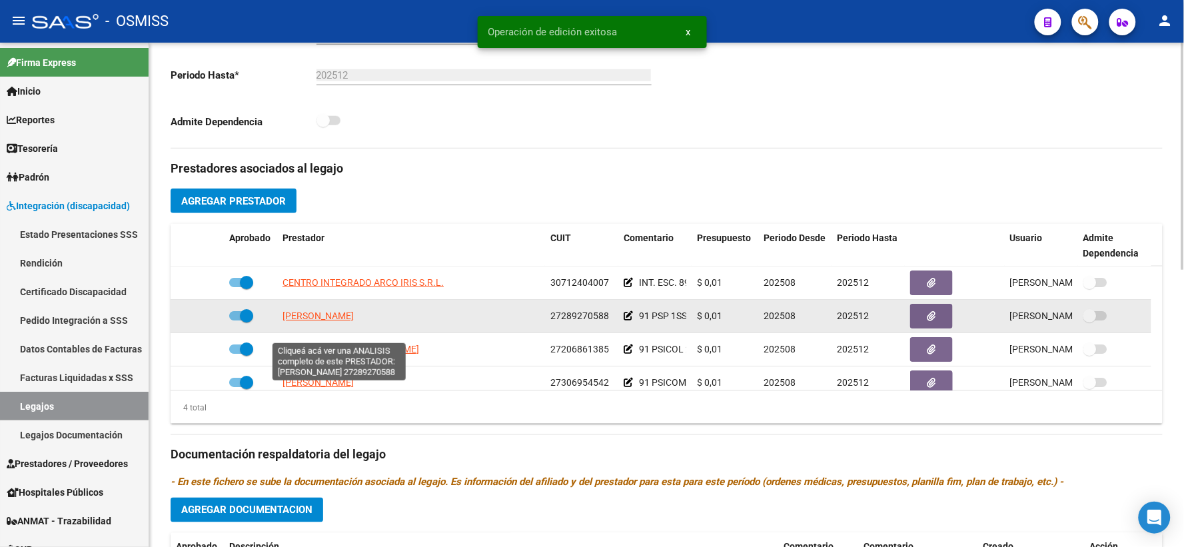
click at [316, 321] on span "[PERSON_NAME]" at bounding box center [317, 315] width 71 height 11
type textarea "27289270588"
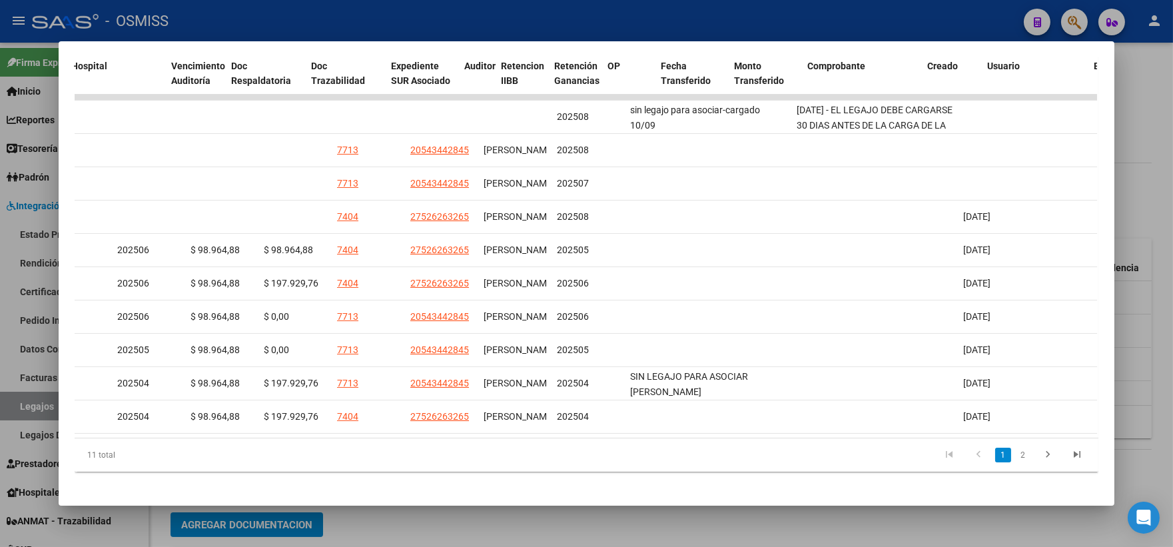
scroll to position [0, 0]
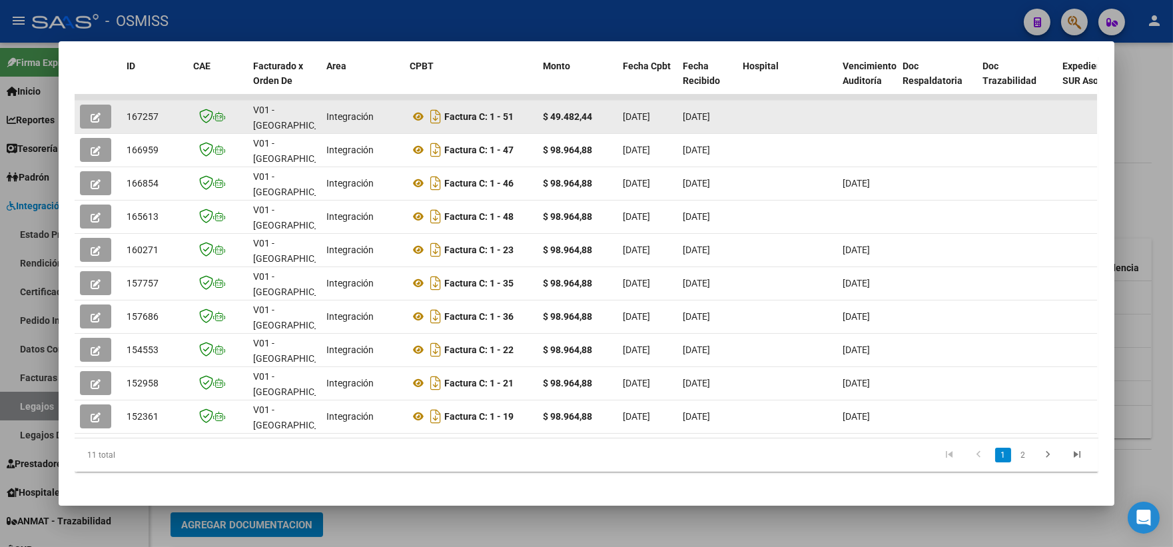
click at [95, 117] on icon "button" at bounding box center [96, 118] width 10 height 10
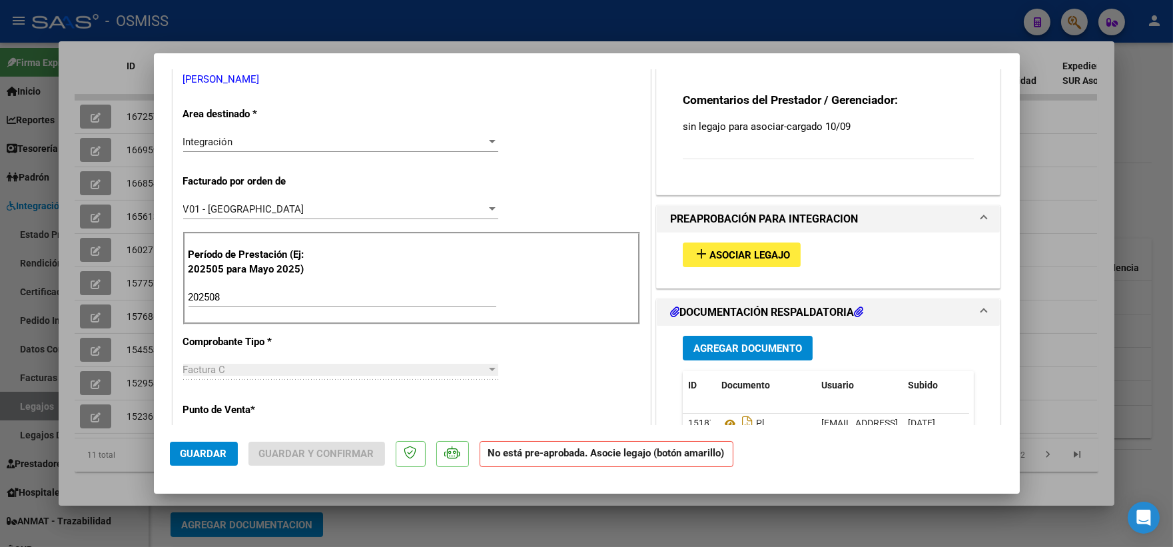
scroll to position [296, 0]
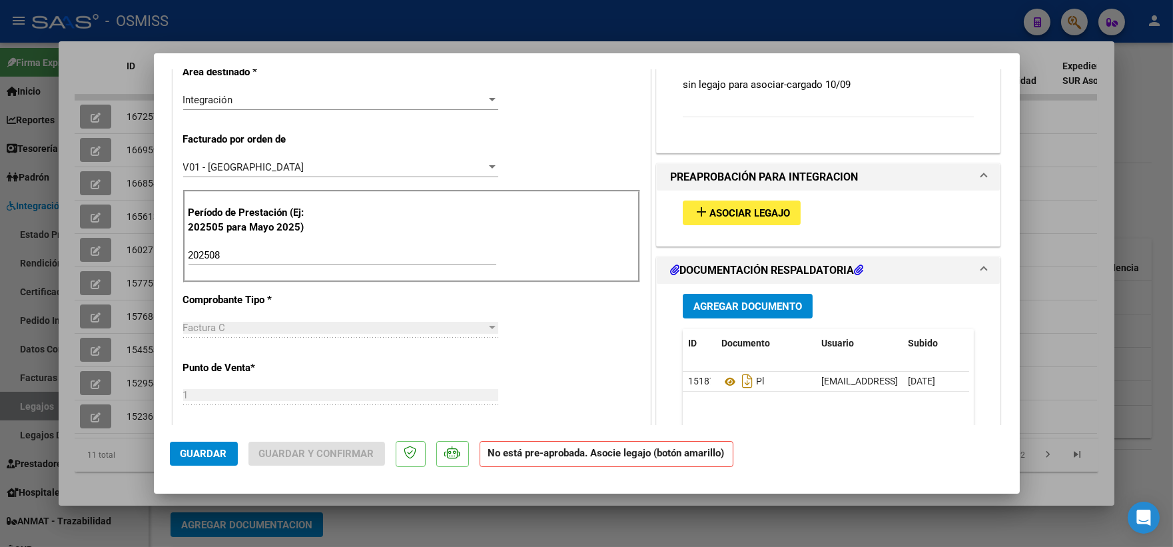
click at [709, 214] on span "Asociar Legajo" at bounding box center [749, 213] width 81 height 12
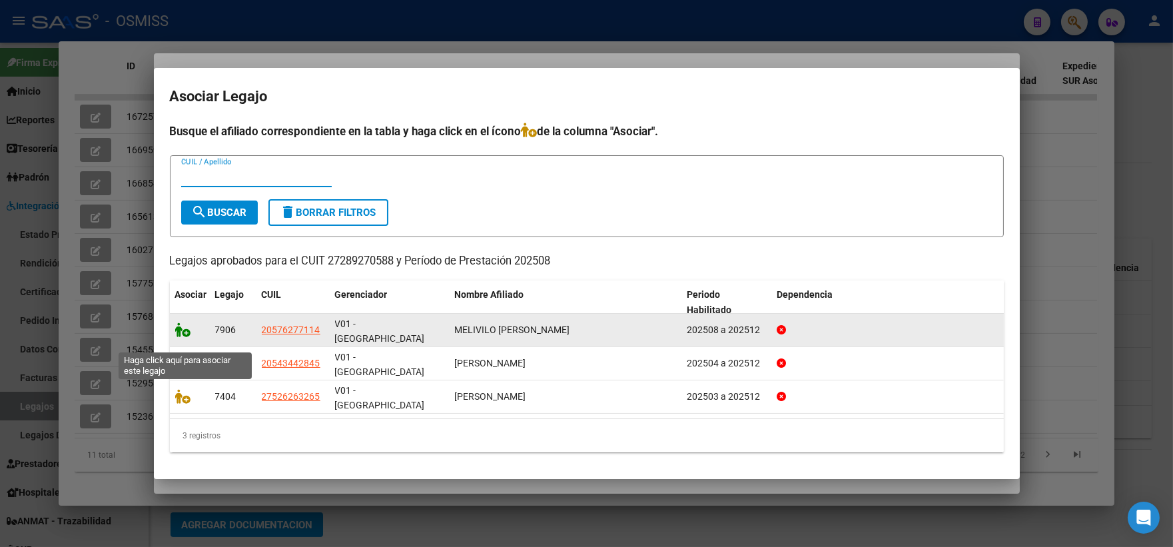
click at [184, 337] on icon at bounding box center [183, 329] width 16 height 15
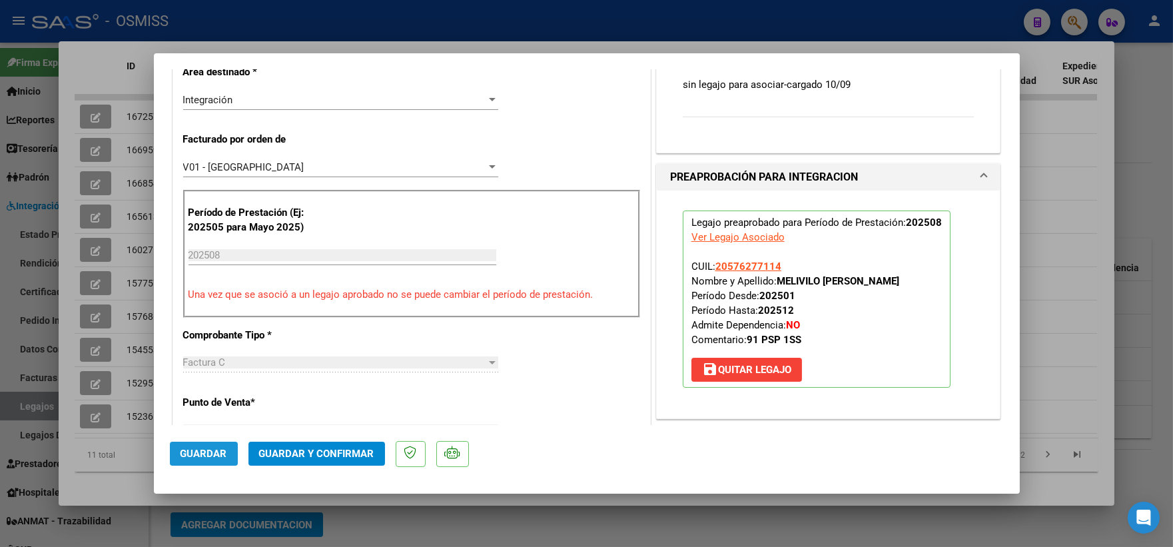
click at [210, 448] on span "Guardar" at bounding box center [204, 454] width 47 height 12
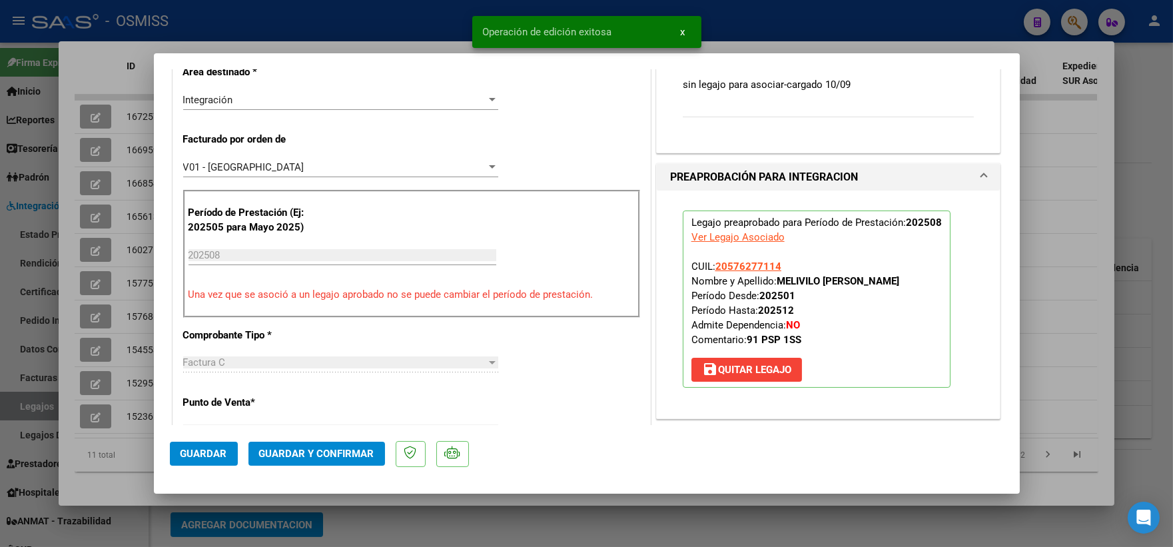
click at [1031, 304] on div at bounding box center [586, 273] width 1173 height 547
type input "$ 0,00"
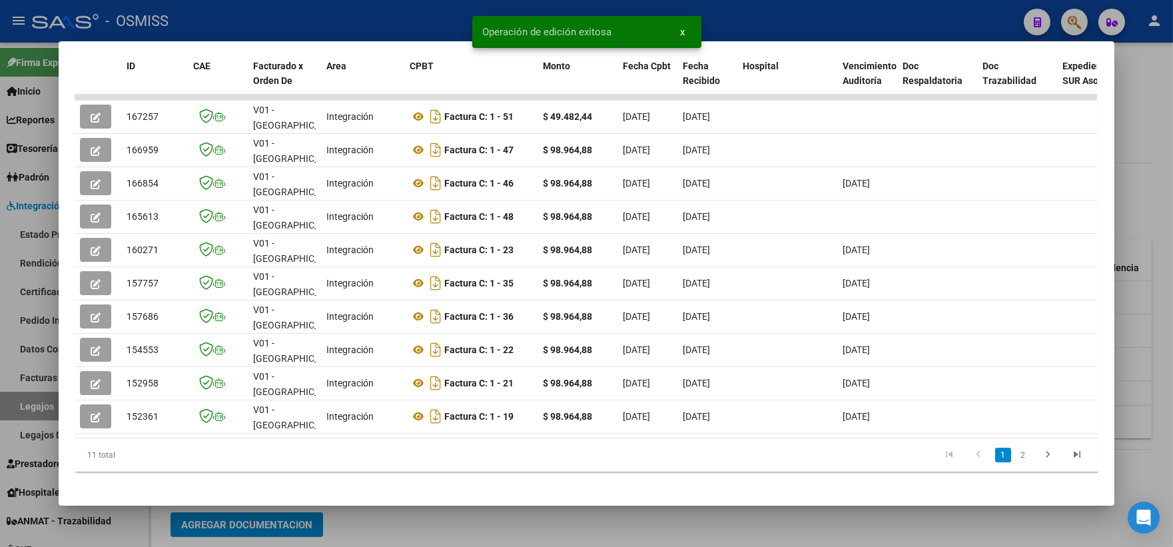
click at [1150, 179] on div at bounding box center [586, 273] width 1173 height 547
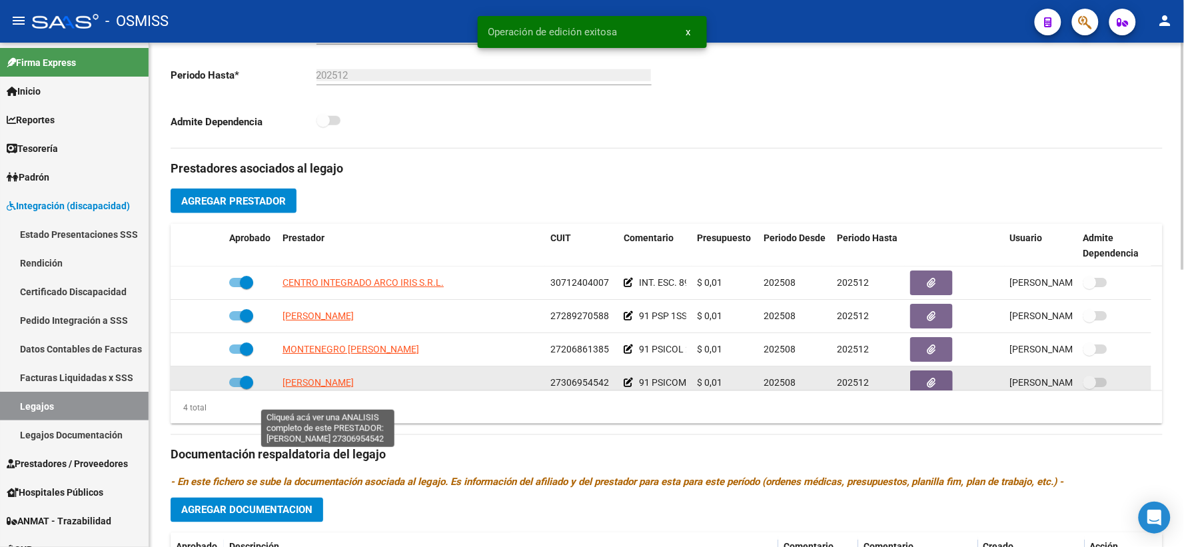
click at [307, 388] on span "[PERSON_NAME]" at bounding box center [317, 382] width 71 height 11
type textarea "27306954542"
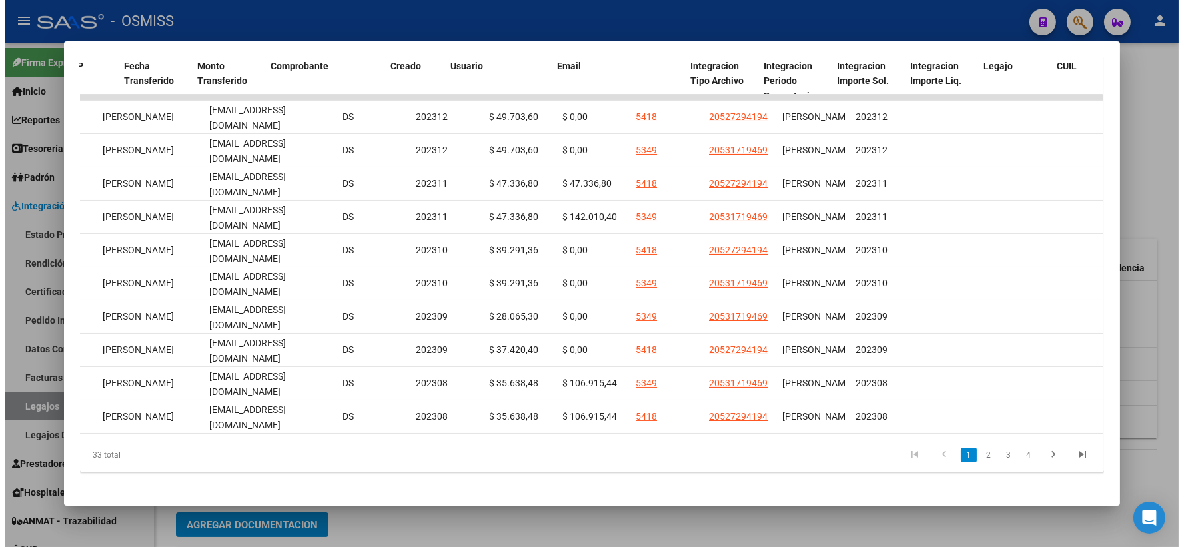
scroll to position [0, 1855]
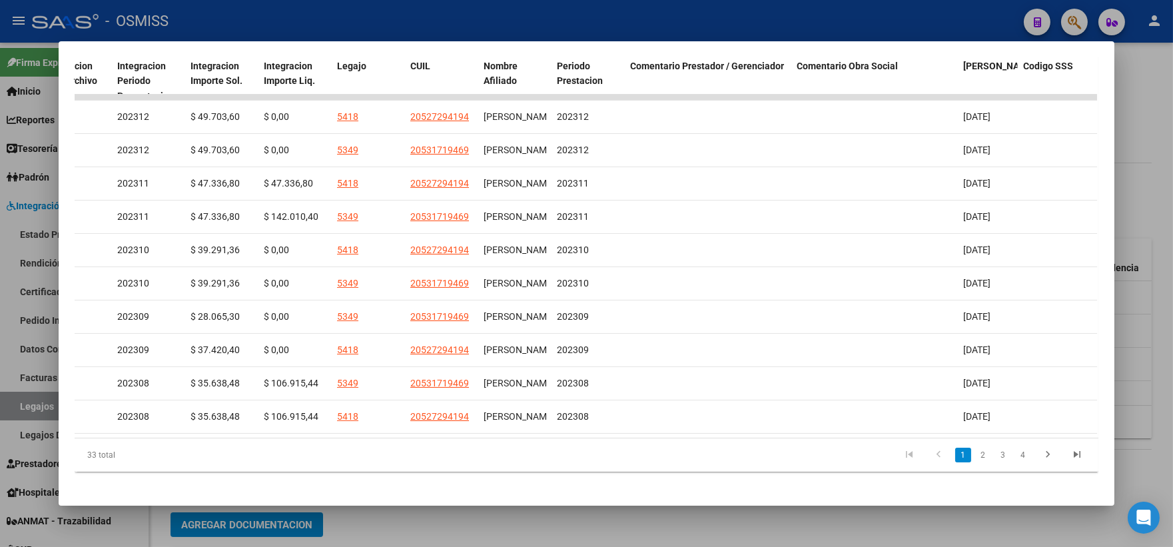
click at [1141, 138] on div at bounding box center [586, 273] width 1173 height 547
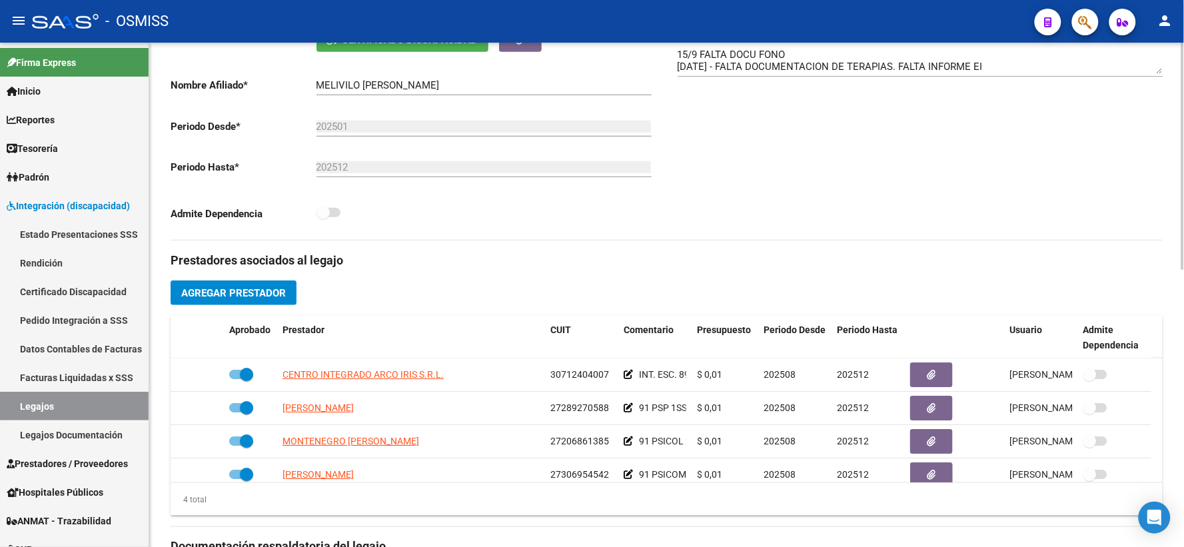
scroll to position [0, 0]
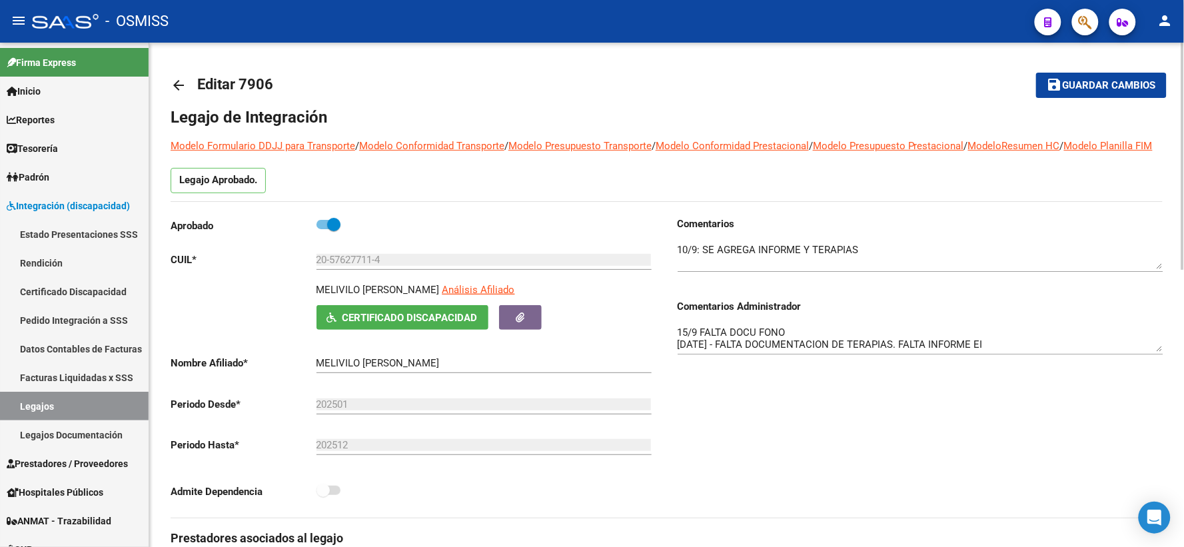
click at [1104, 89] on span "Guardar cambios" at bounding box center [1109, 86] width 93 height 12
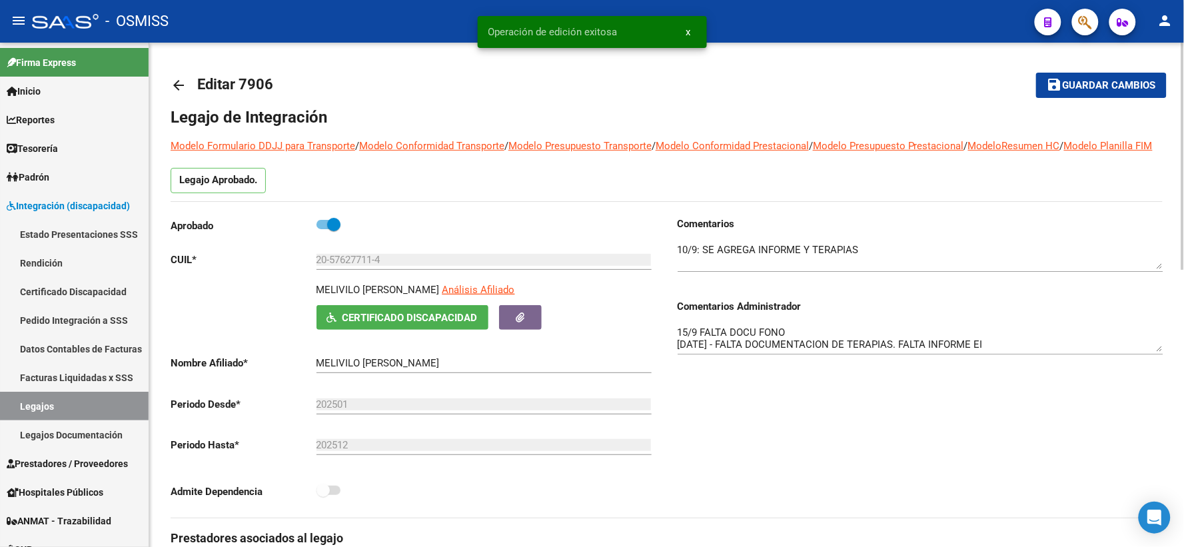
click at [175, 84] on mat-icon "arrow_back" at bounding box center [179, 85] width 16 height 16
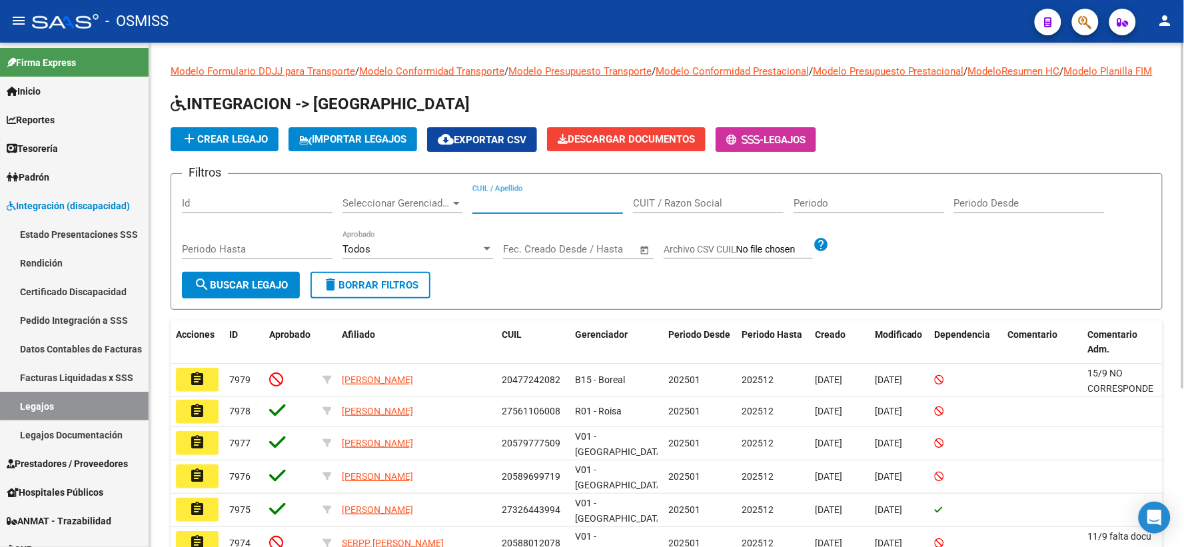
click at [508, 209] on input "CUIL / Apellido" at bounding box center [547, 203] width 151 height 12
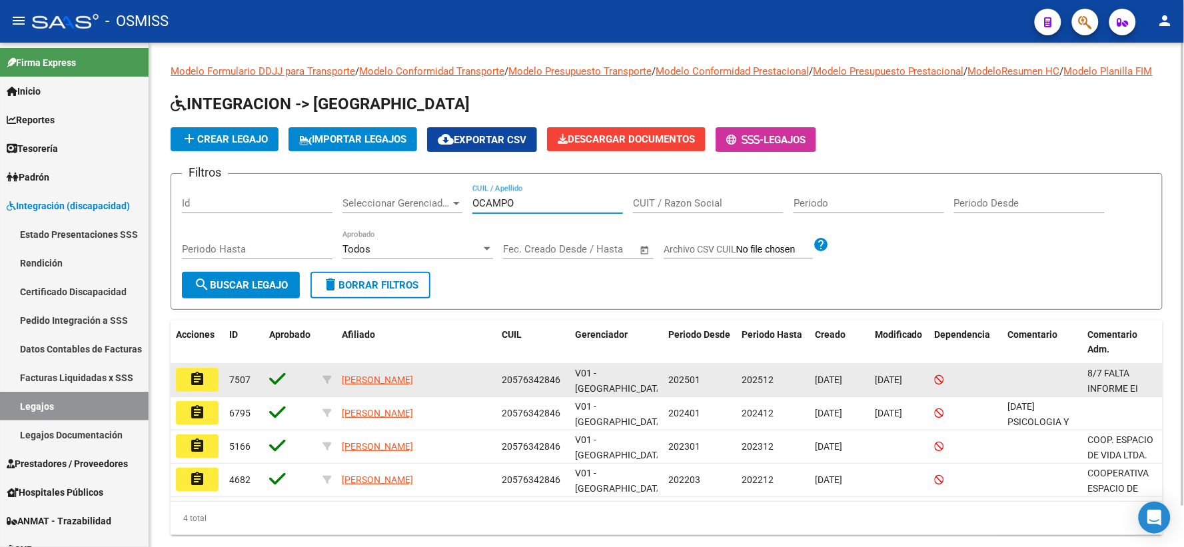
type input "OCAMPO"
click at [201, 387] on mat-icon "assignment" at bounding box center [197, 379] width 16 height 16
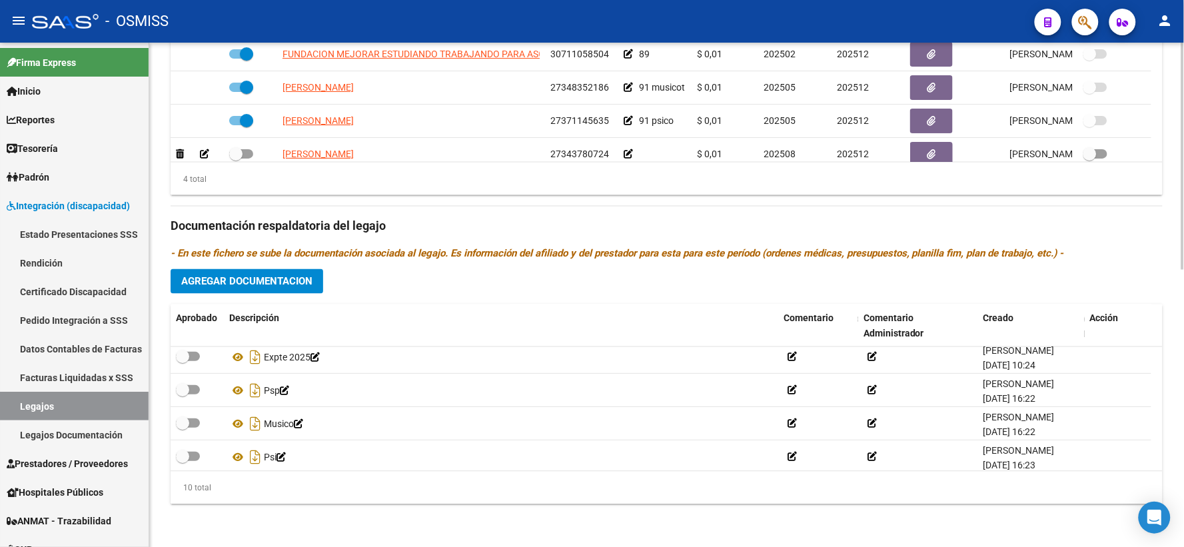
scroll to position [213, 0]
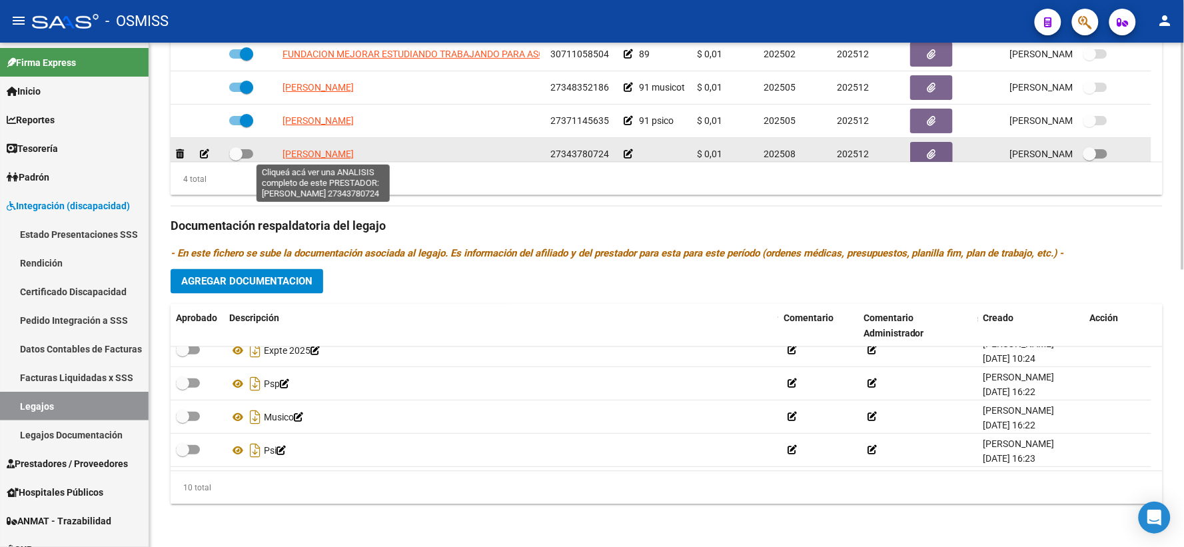
click at [316, 153] on span "[PERSON_NAME]" at bounding box center [317, 154] width 71 height 11
type textarea "27343780724"
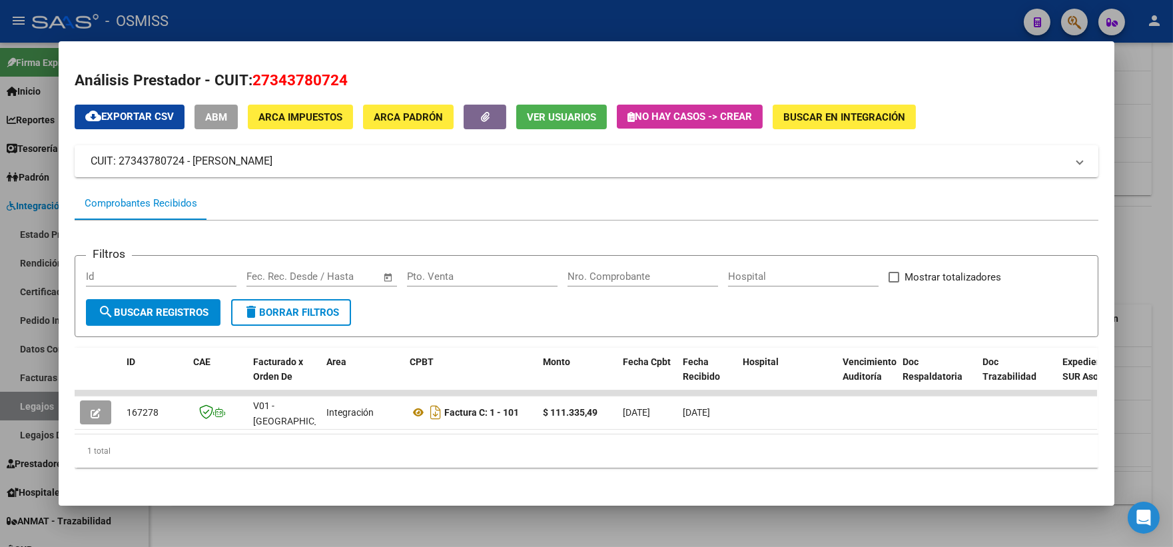
click at [1144, 225] on div at bounding box center [586, 273] width 1173 height 547
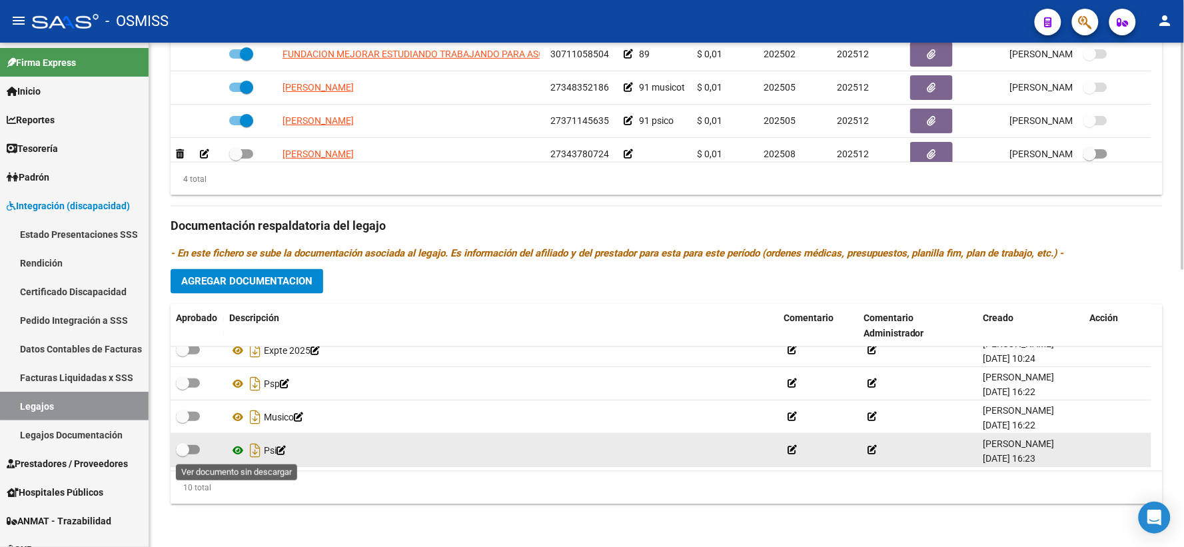
click at [240, 448] on icon at bounding box center [237, 450] width 17 height 16
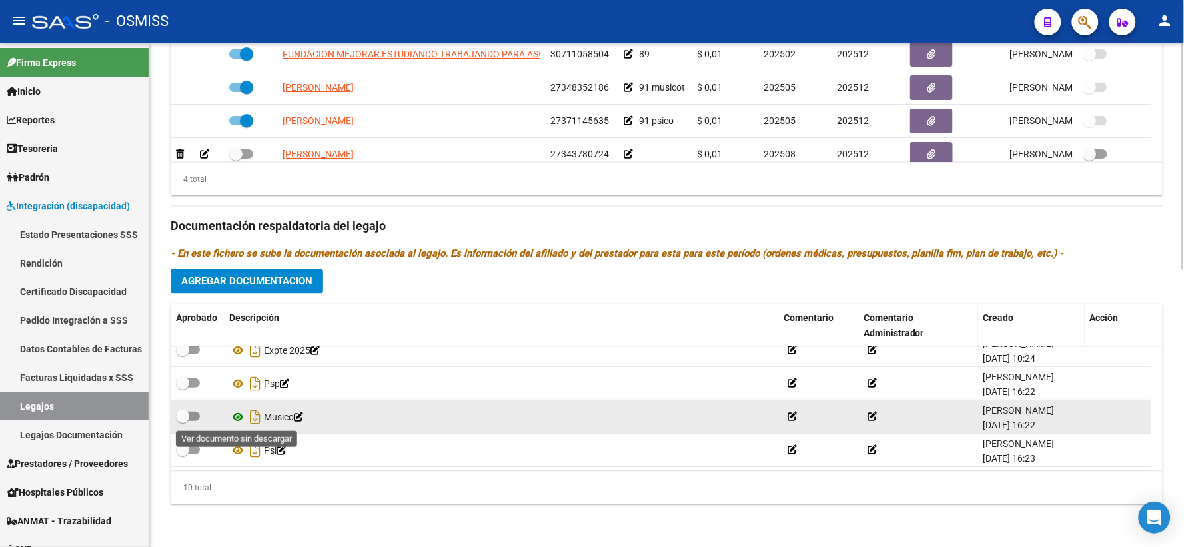
click at [237, 416] on icon at bounding box center [237, 417] width 17 height 16
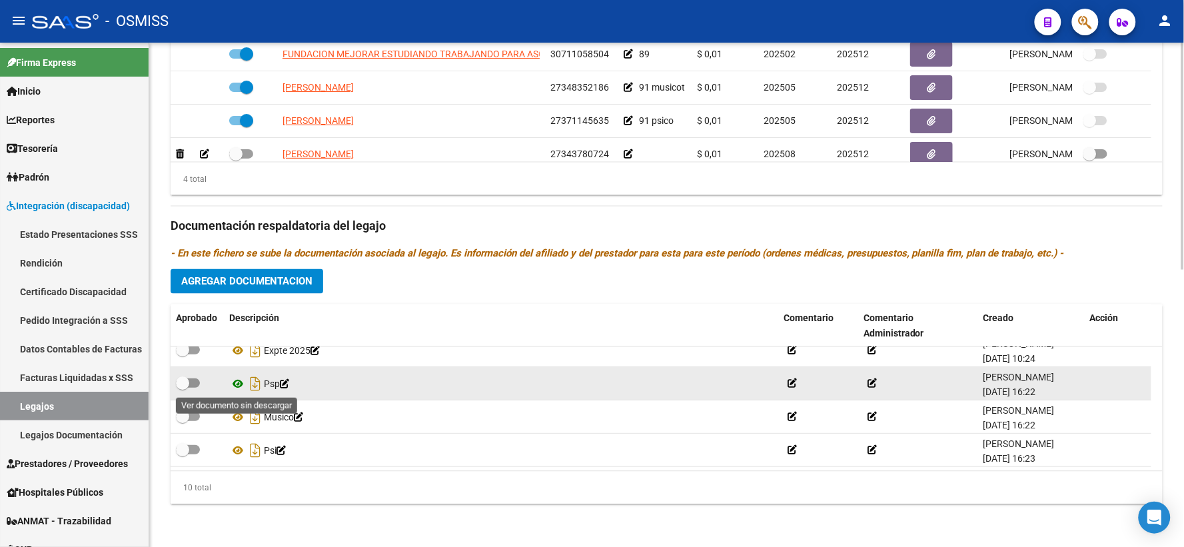
click at [238, 380] on icon at bounding box center [237, 384] width 17 height 16
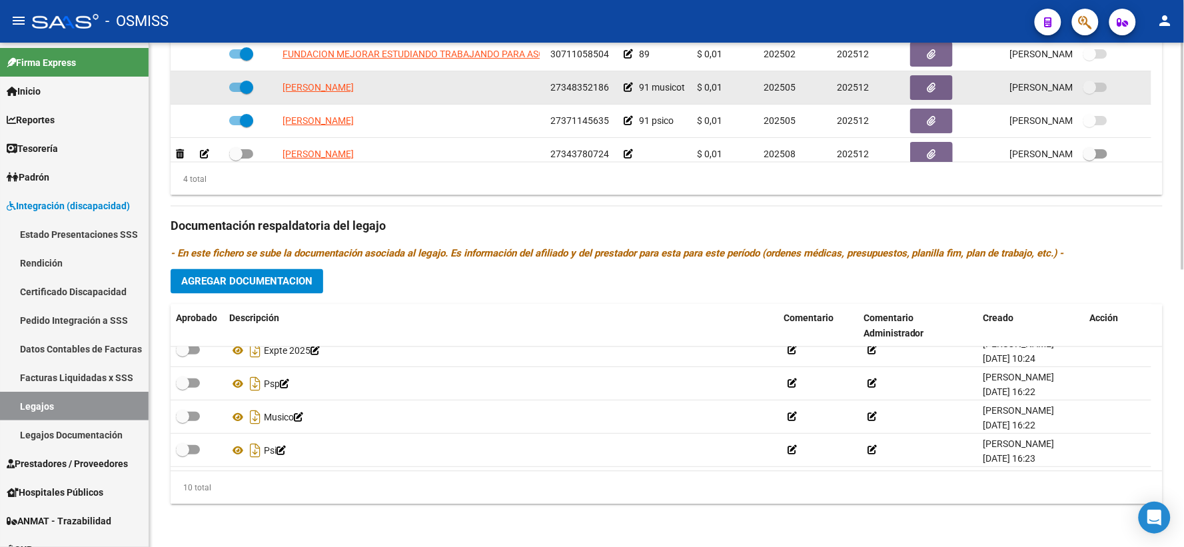
click at [629, 87] on icon at bounding box center [628, 87] width 9 height 9
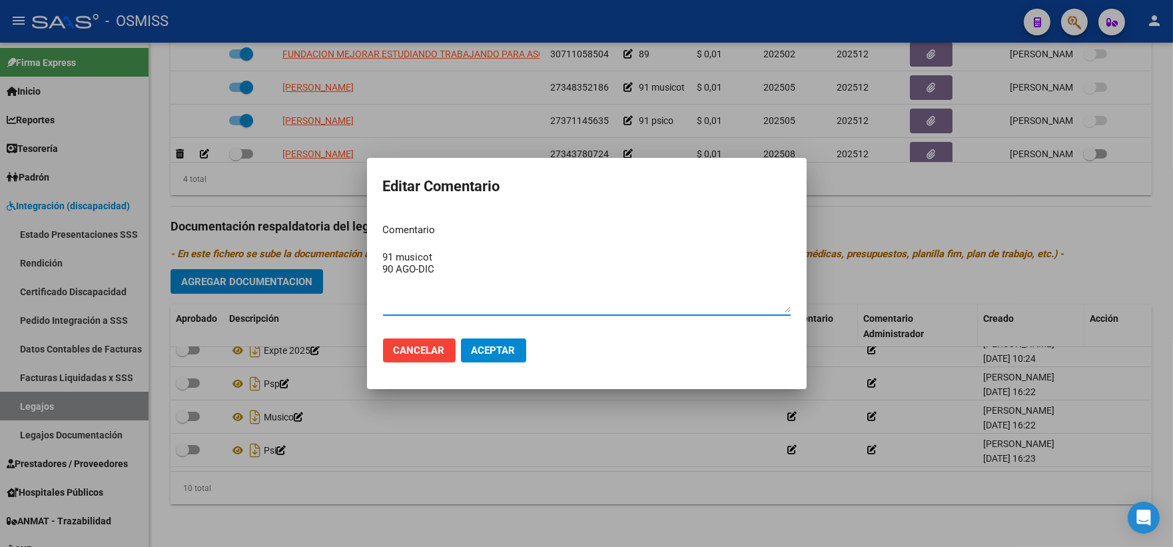
type textarea "91 musicot 90 AGO-DIC"
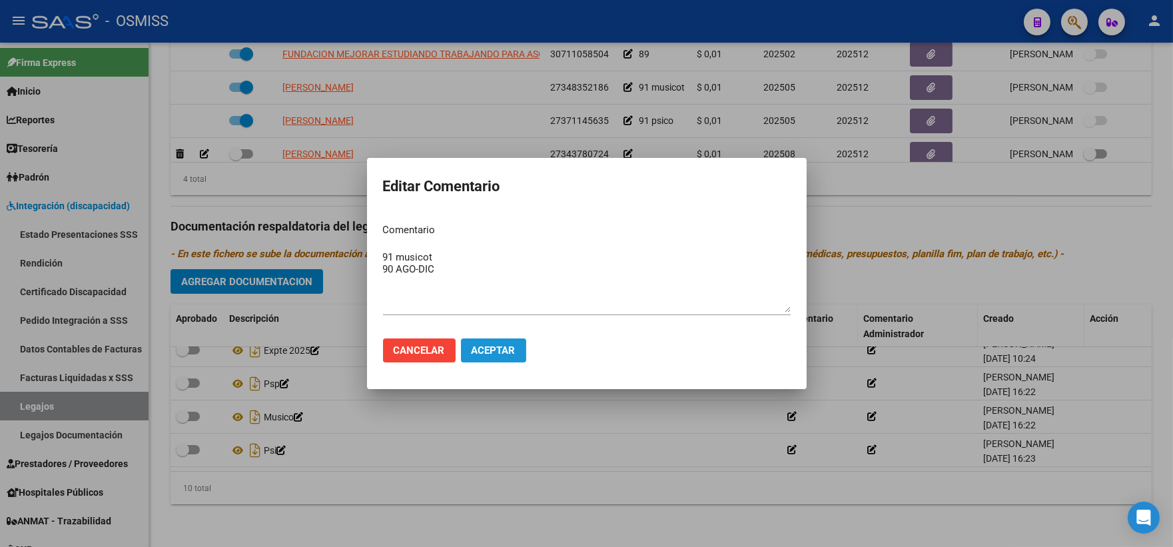
click at [474, 356] on button "Aceptar" at bounding box center [493, 350] width 65 height 24
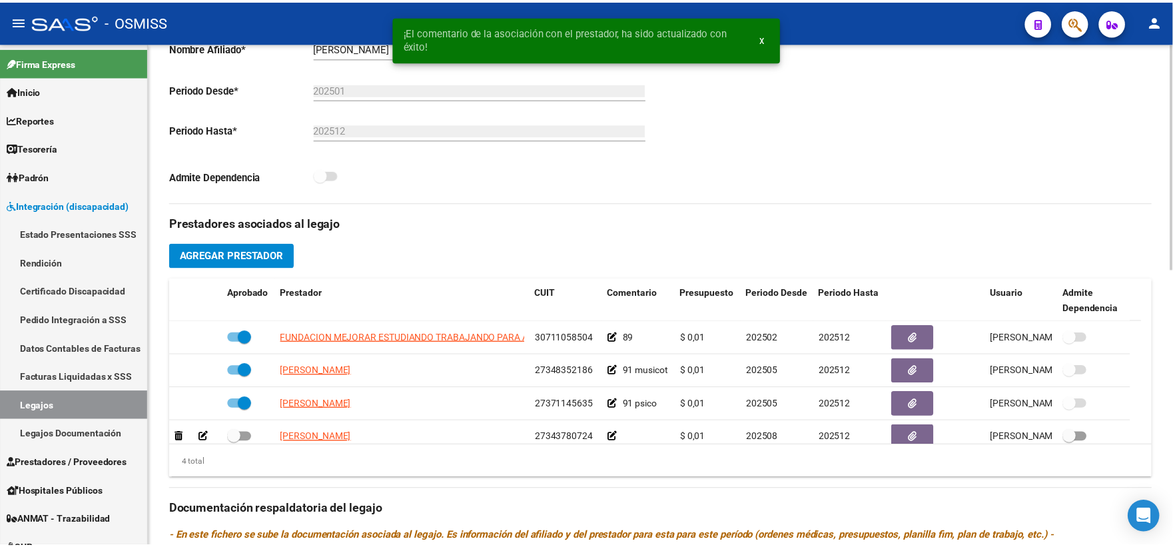
scroll to position [393, 0]
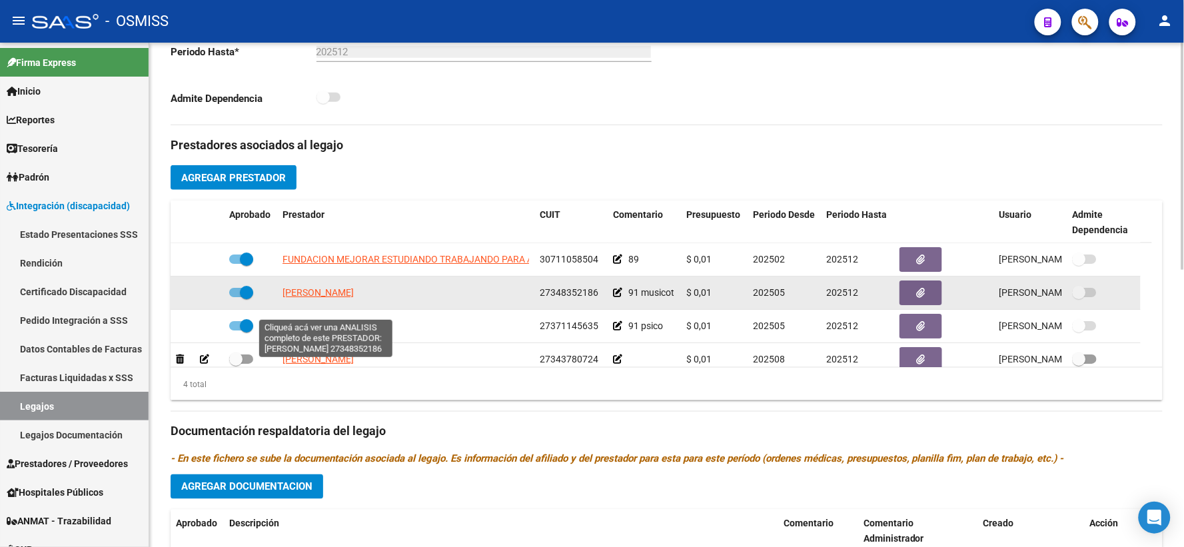
click at [316, 298] on span "[PERSON_NAME]" at bounding box center [317, 292] width 71 height 11
type textarea "27348352186"
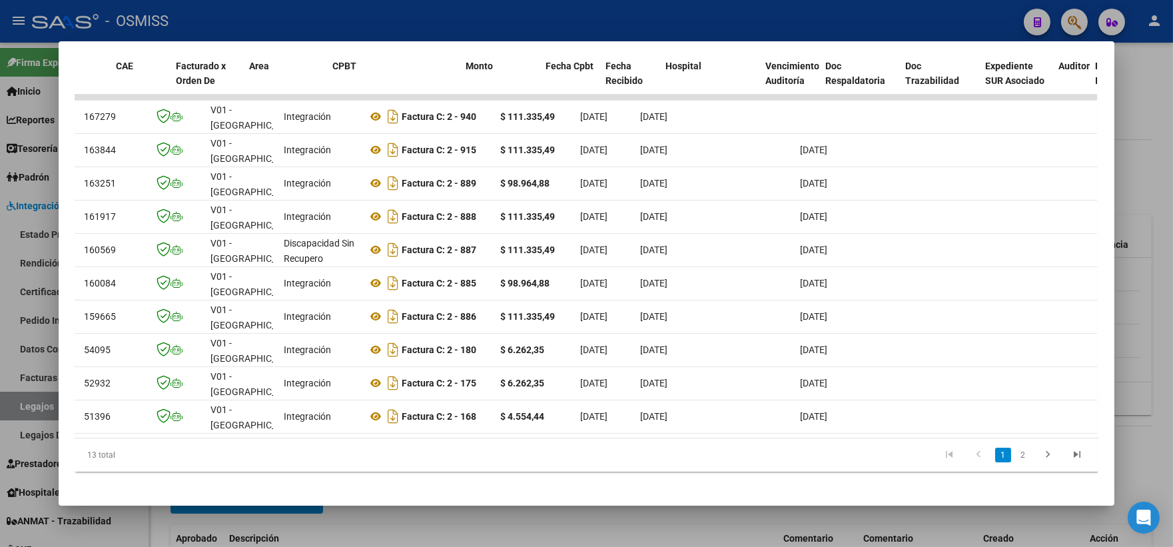
scroll to position [0, 0]
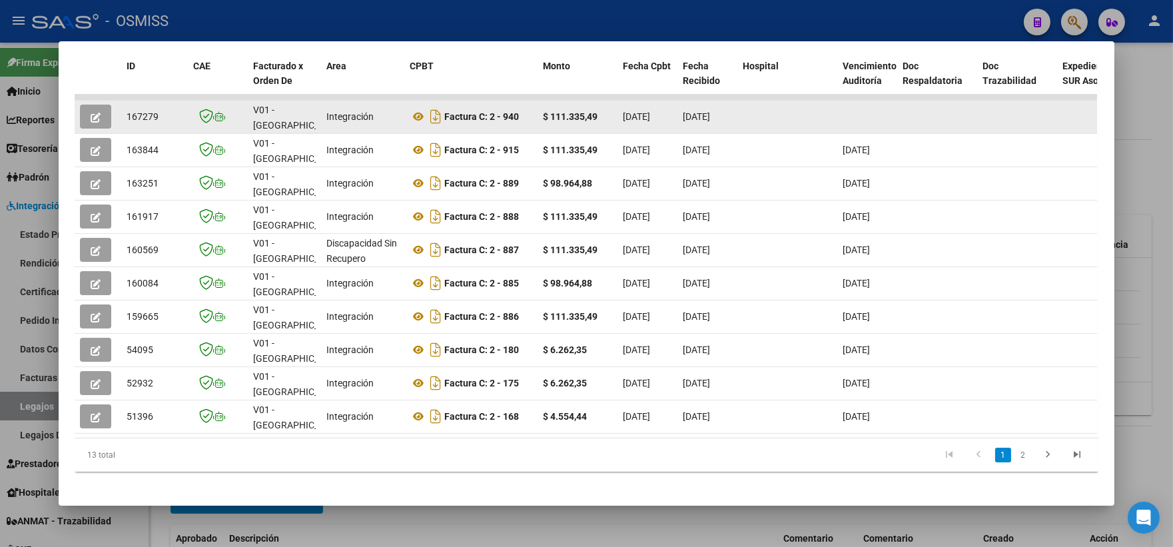
click at [82, 111] on button "button" at bounding box center [95, 117] width 31 height 24
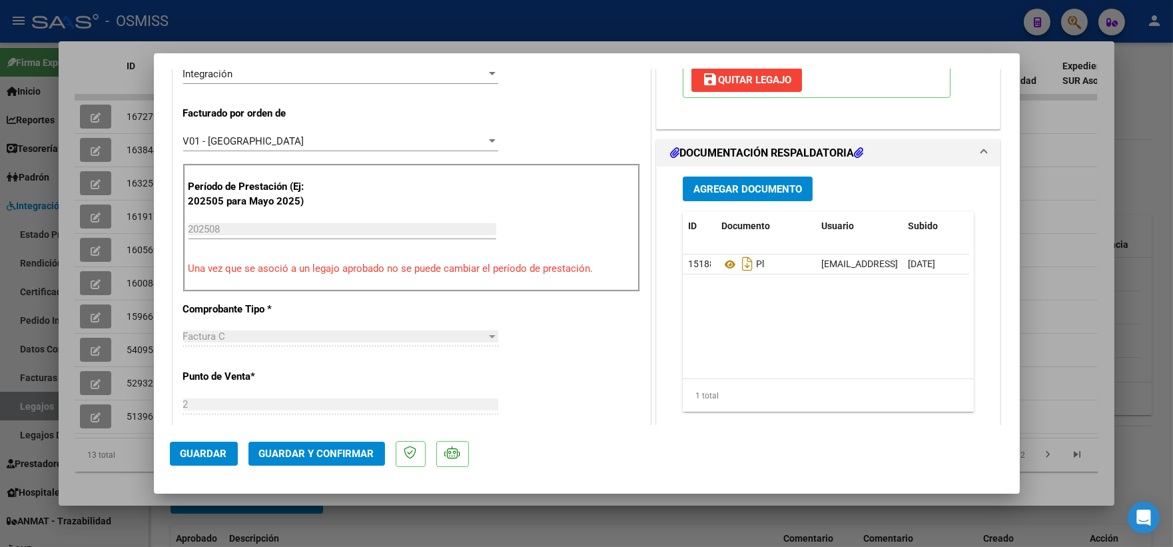
scroll to position [296, 0]
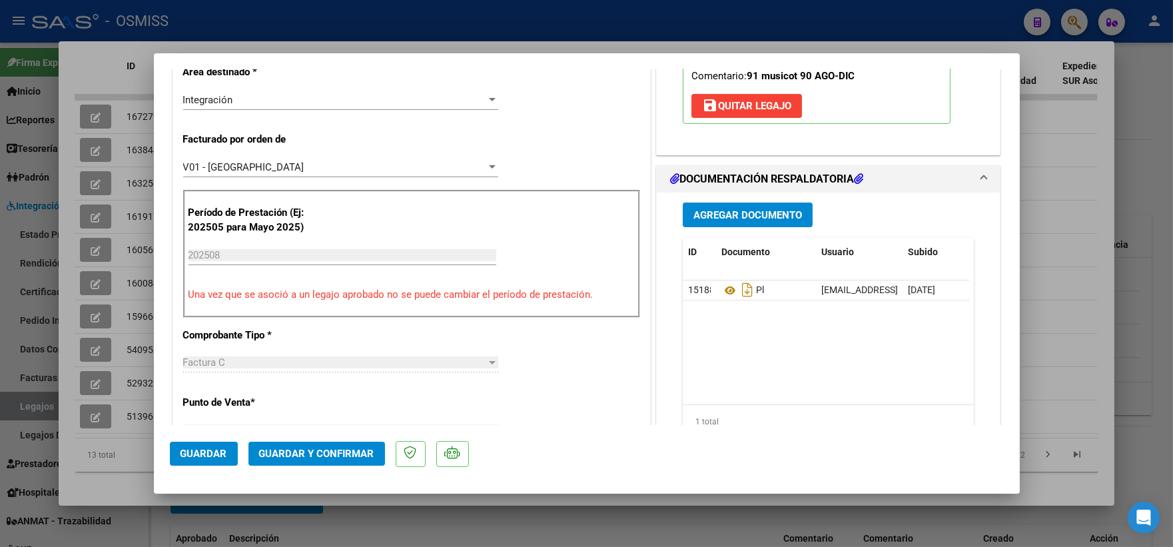
click at [1084, 185] on div at bounding box center [586, 273] width 1173 height 547
type input "$ 0,00"
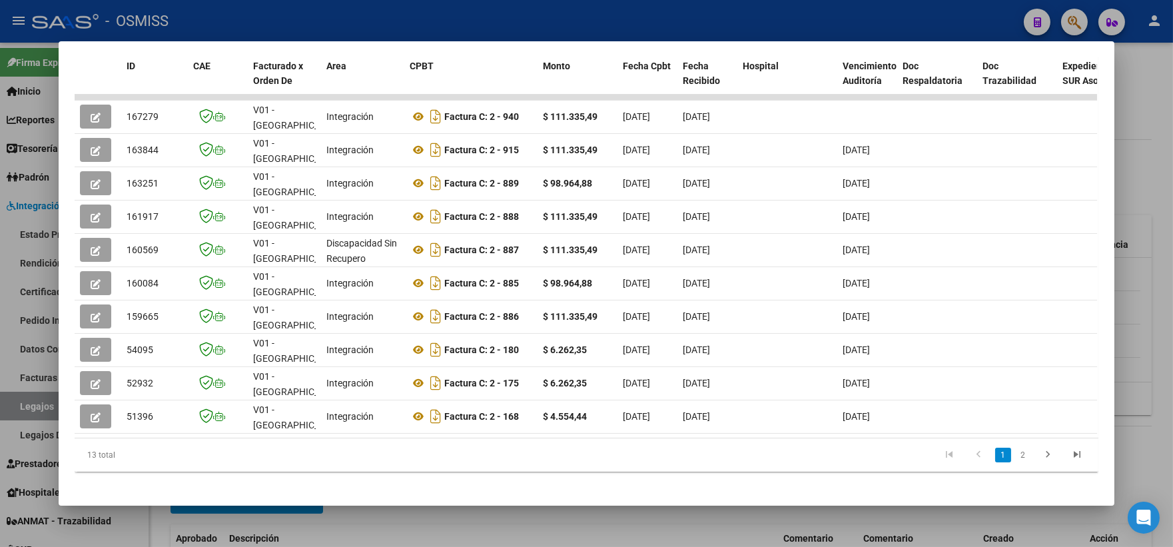
click at [1145, 175] on div at bounding box center [586, 273] width 1173 height 547
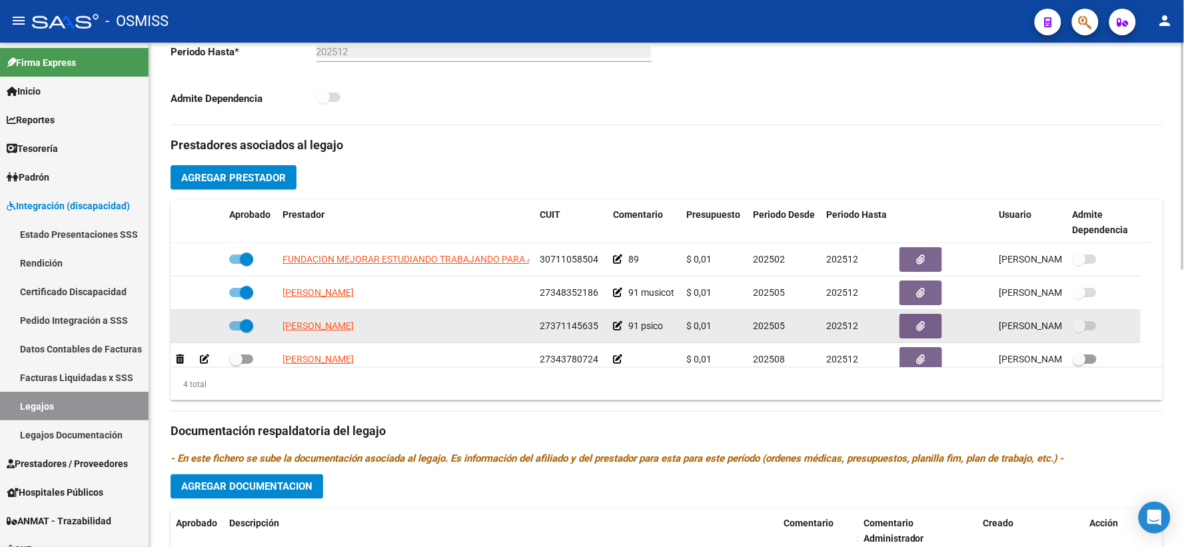
click at [620, 330] on icon at bounding box center [617, 325] width 9 height 9
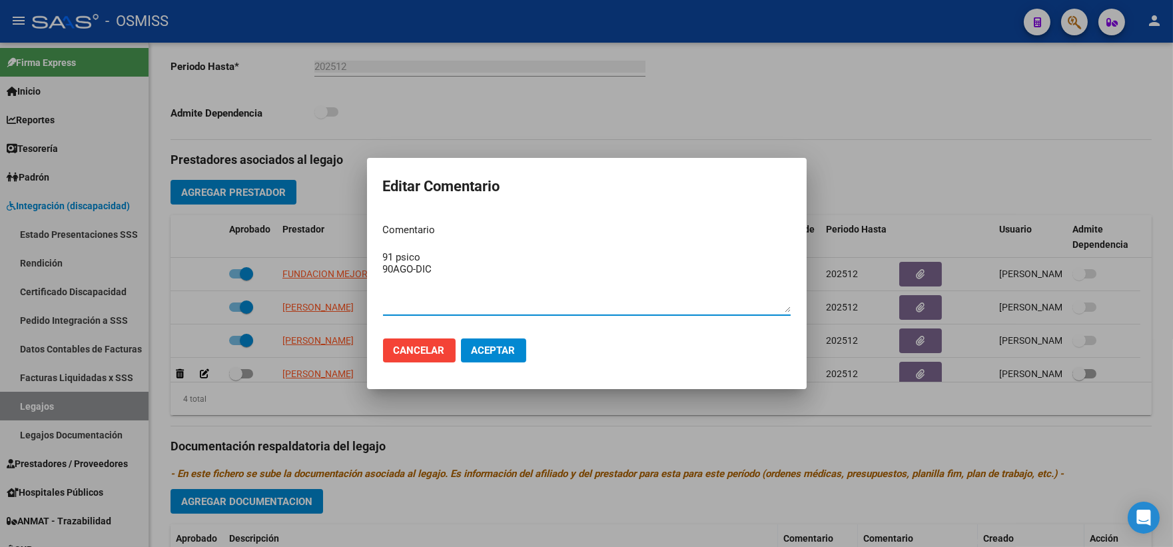
click at [394, 267] on textarea "91 psico 90AGO-DIC" at bounding box center [587, 281] width 408 height 63
type textarea "91 psico 90 AGO-DIC"
click at [508, 346] on span "Aceptar" at bounding box center [494, 350] width 44 height 12
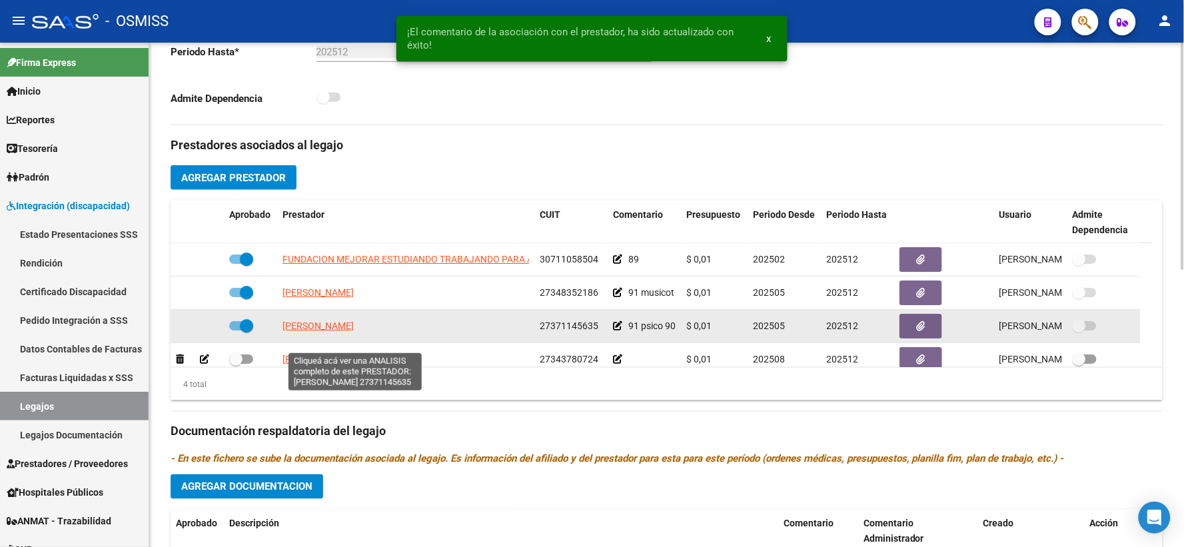
click at [338, 331] on span "[PERSON_NAME]" at bounding box center [317, 325] width 71 height 11
type textarea "27371145635"
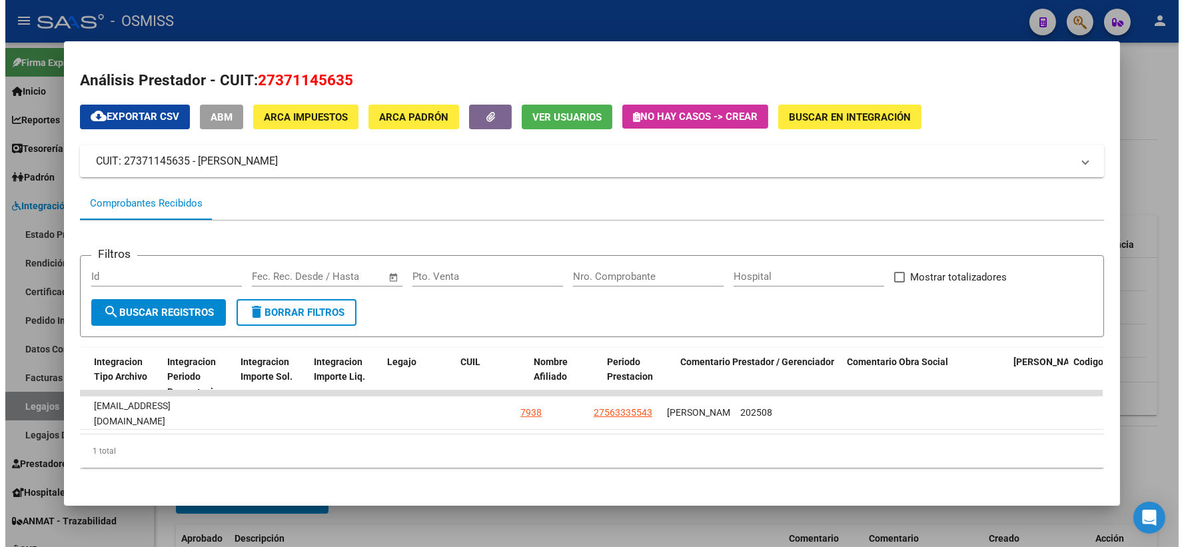
scroll to position [0, 1809]
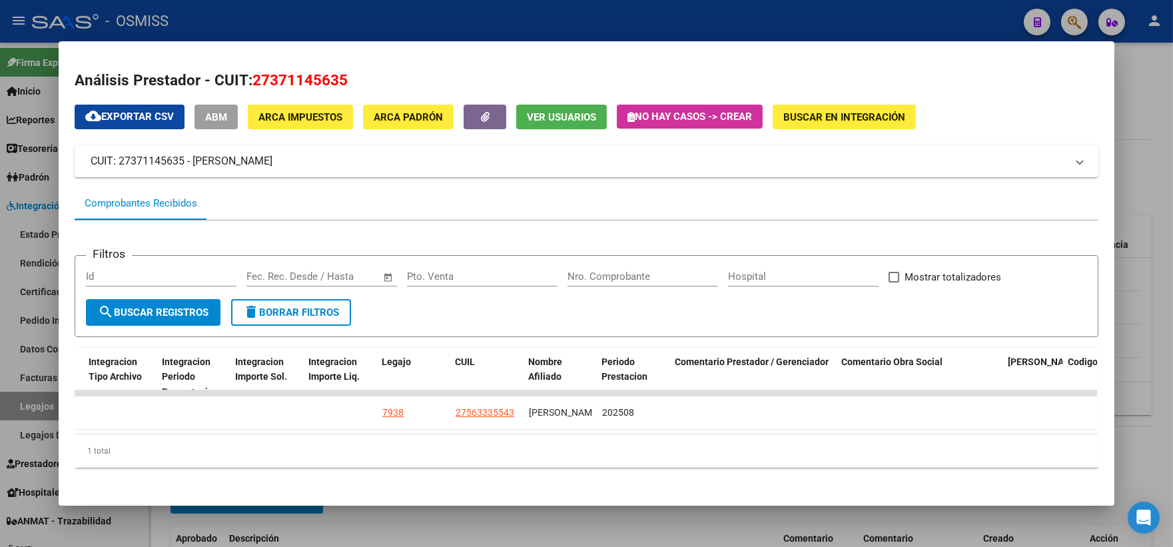
click at [1147, 154] on div at bounding box center [586, 273] width 1173 height 547
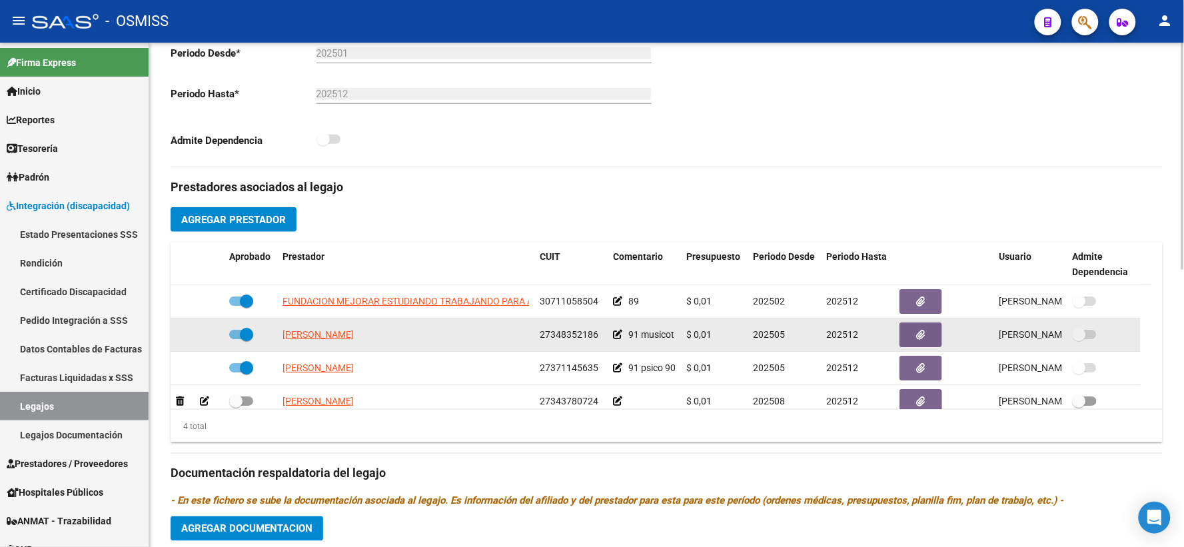
scroll to position [370, 0]
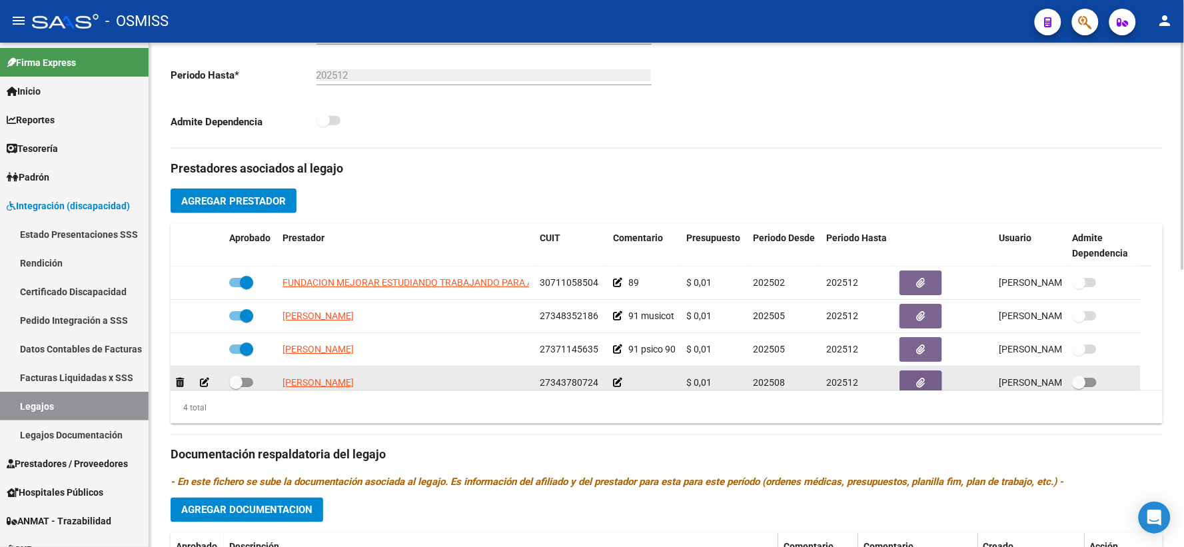
click at [617, 387] on icon at bounding box center [617, 382] width 9 height 9
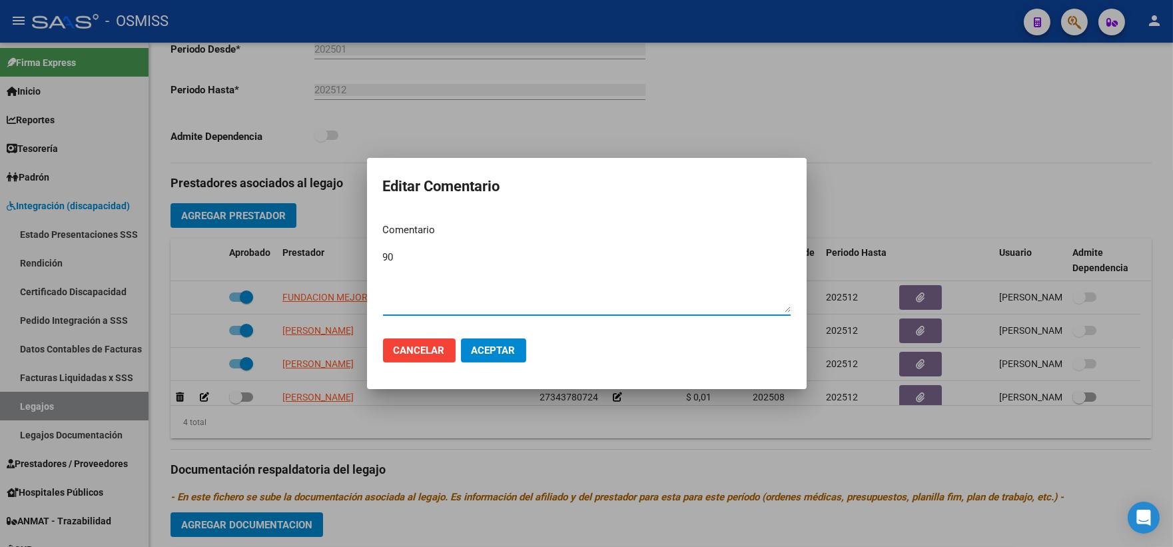
type textarea "90"
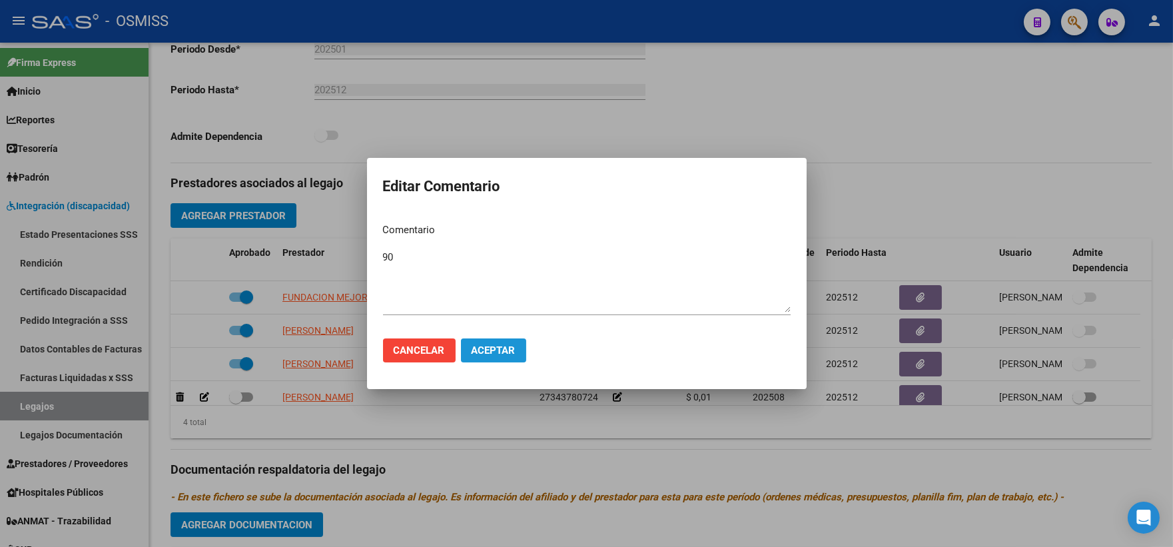
click at [482, 354] on span "Aceptar" at bounding box center [494, 350] width 44 height 12
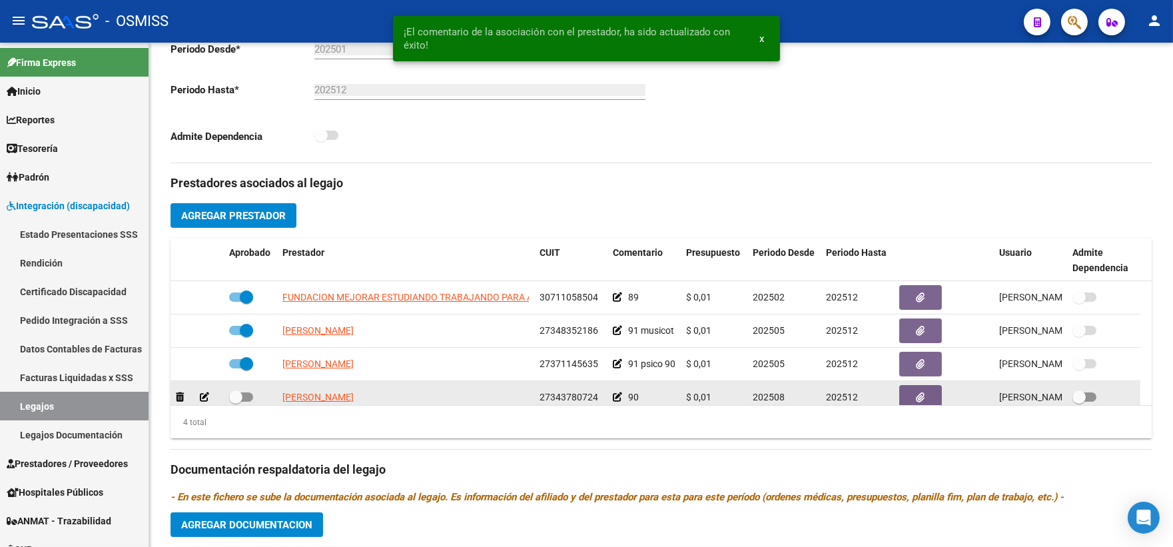
scroll to position [9, 0]
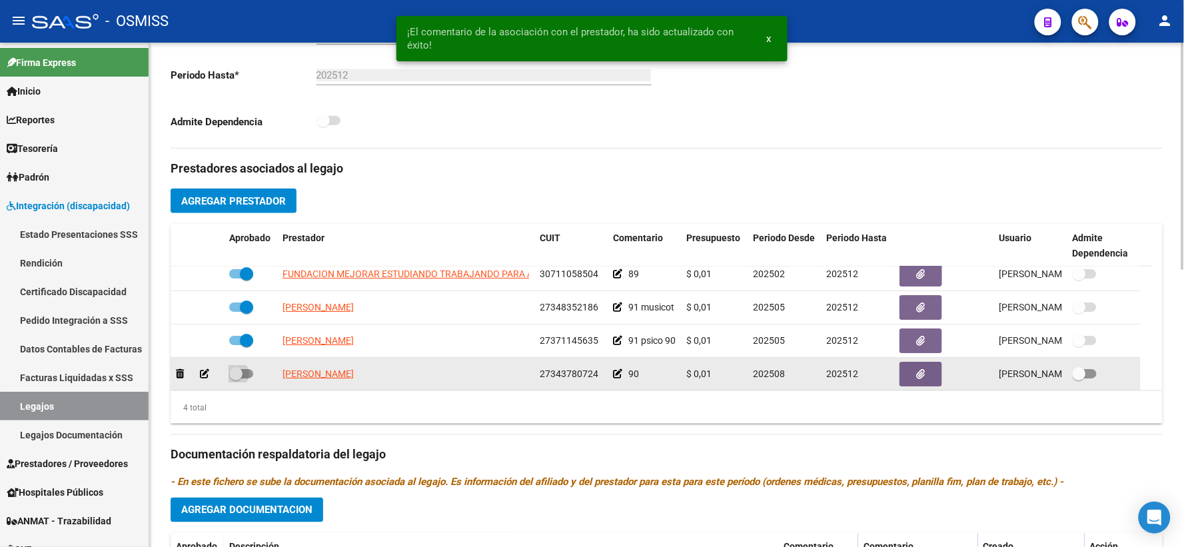
click at [232, 380] on span at bounding box center [235, 373] width 13 height 13
click at [235, 379] on input "checkbox" at bounding box center [235, 378] width 1 height 1
checkbox input "true"
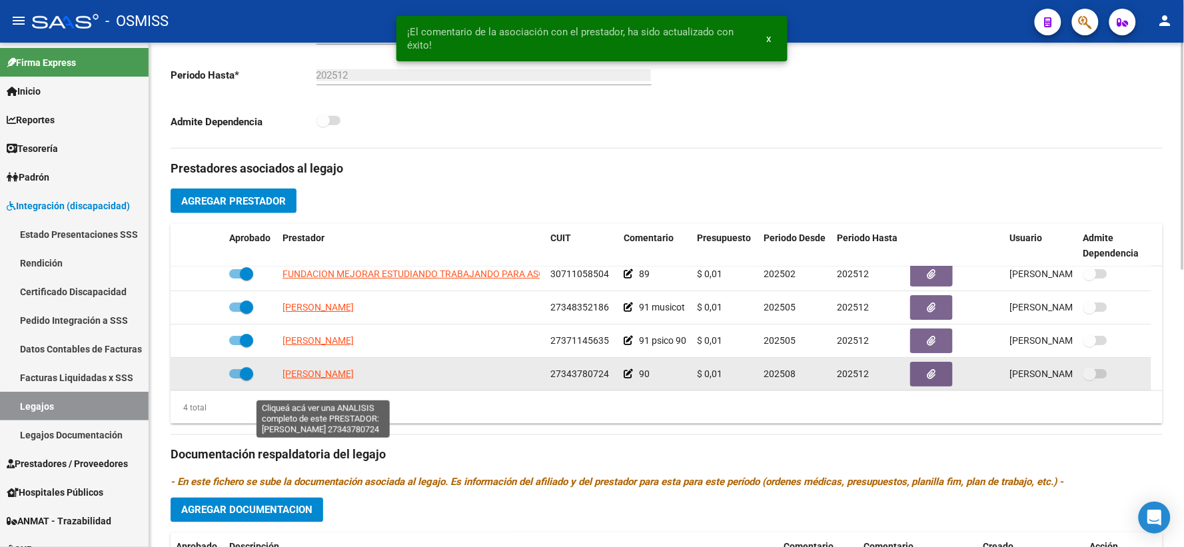
click at [310, 379] on span "[PERSON_NAME]" at bounding box center [317, 373] width 71 height 11
type textarea "27343780724"
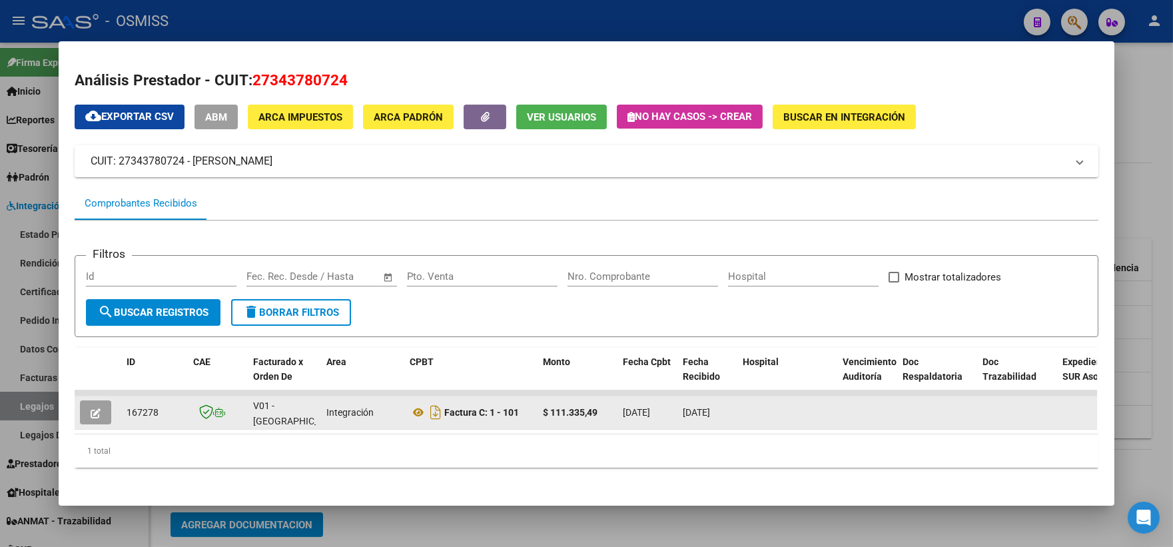
click at [97, 406] on button "button" at bounding box center [95, 412] width 31 height 24
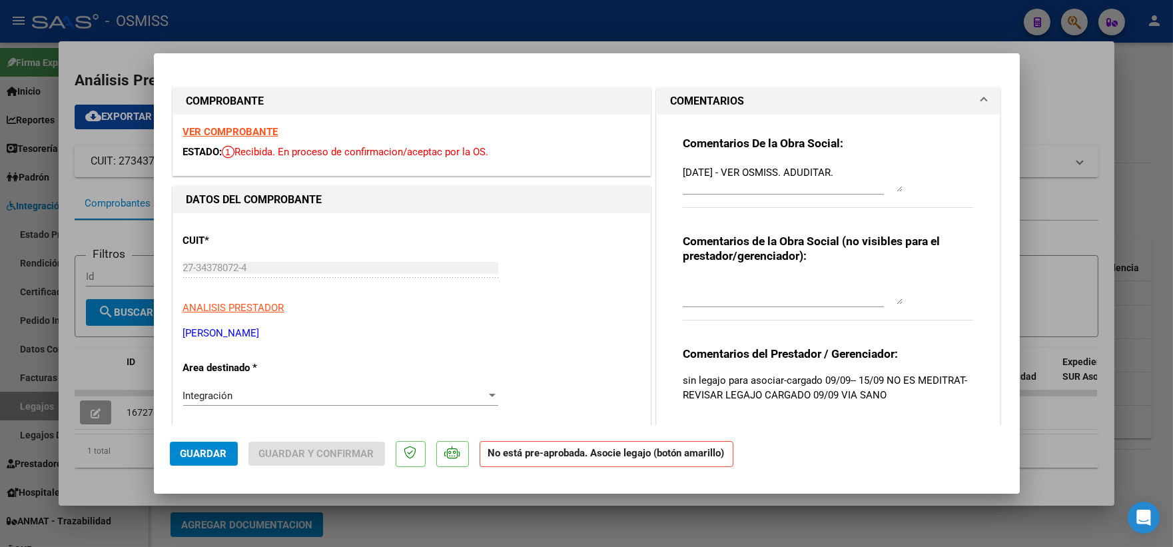
click at [1061, 223] on div at bounding box center [586, 273] width 1173 height 547
type input "$ 0,00"
